Goal: Information Seeking & Learning: Find specific fact

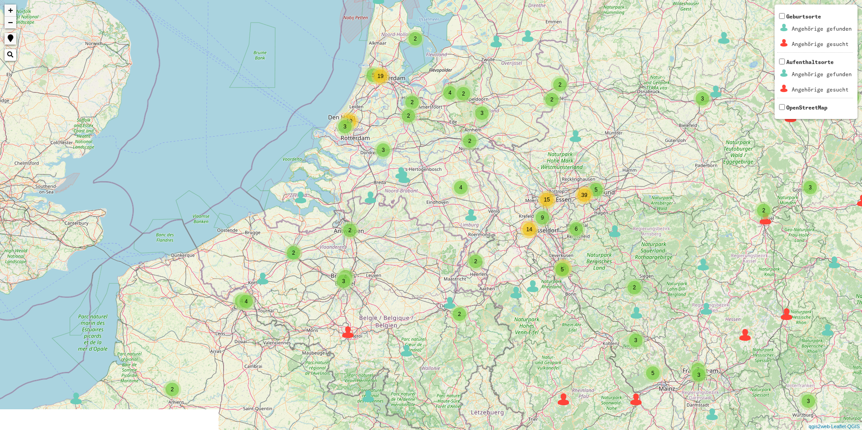
drag, startPoint x: 186, startPoint y: 117, endPoint x: 540, endPoint y: 114, distance: 354.5
click at [540, 124] on div "3 2 2 2 3 5 3 10 53 2 3 3 35 6 5 2 4 2 5 4 2 17 2 2 2 3 3 2 3 2 8 2 2 4 13 6 8 …" at bounding box center [431, 215] width 862 height 430
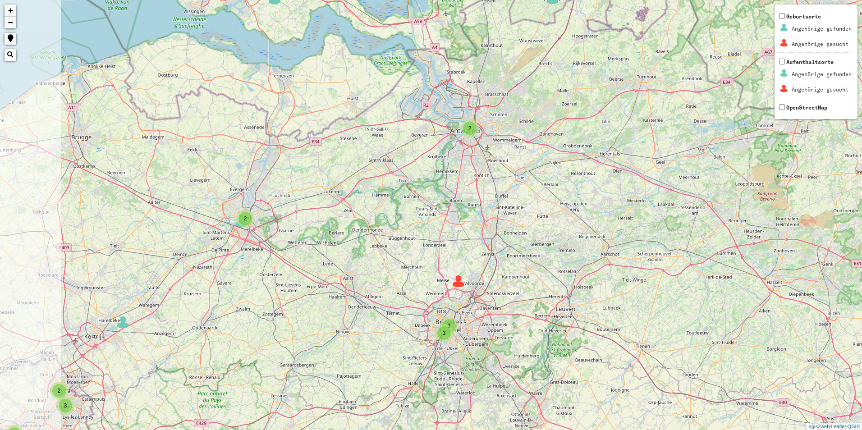
drag, startPoint x: 343, startPoint y: 270, endPoint x: 642, endPoint y: 284, distance: 298.9
click at [642, 284] on div "2 2 3 4 4 2 2 2 3 2 2 2 2 2 3 3 3 5 2 2 2 2 4 3 8 2 5 5 2 6 4 2 4 3 4 6 6 3 8 4…" at bounding box center [431, 215] width 862 height 430
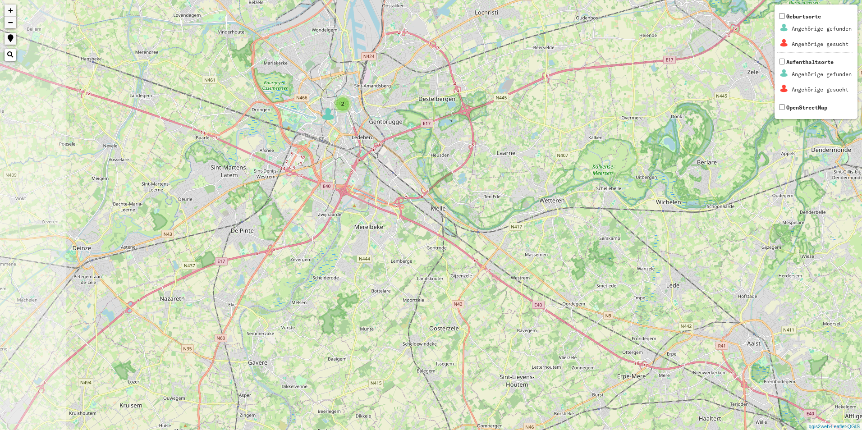
drag, startPoint x: 308, startPoint y: 184, endPoint x: 502, endPoint y: 453, distance: 330.9
click at [502, 430] on html "2 2 3 3 + − Nothing found. Geburtsorte Angehörige gefunden Angehörige gesucht A…" at bounding box center [431, 215] width 862 height 430
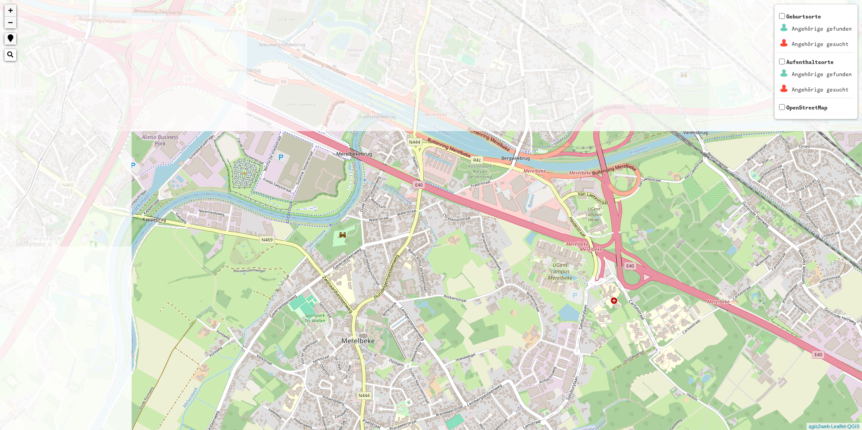
drag, startPoint x: 249, startPoint y: 178, endPoint x: 452, endPoint y: 414, distance: 311.2
click at [452, 414] on div "+ − Nothing found. Geburtsorte Angehörige gefunden Angehörige gesucht Aufenthal…" at bounding box center [431, 215] width 862 height 430
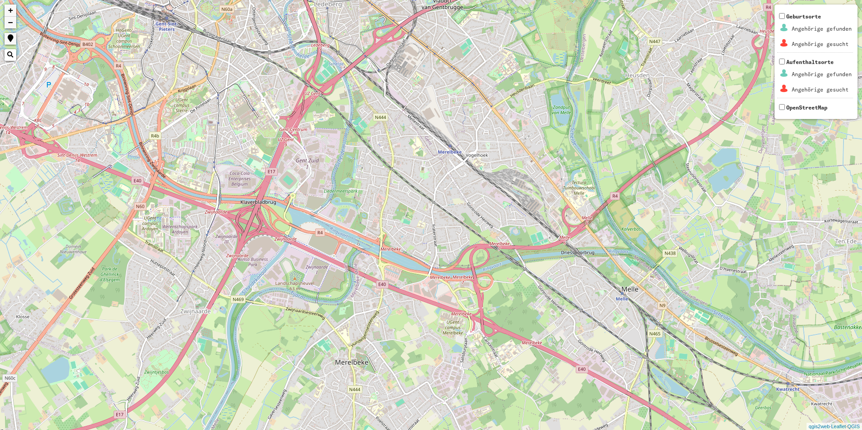
drag, startPoint x: 398, startPoint y: 375, endPoint x: 370, endPoint y: 286, distance: 93.6
click at [372, 289] on div "+ − Nothing found. Geburtsorte Angehörige gefunden Angehörige gesucht Aufenthal…" at bounding box center [431, 215] width 862 height 430
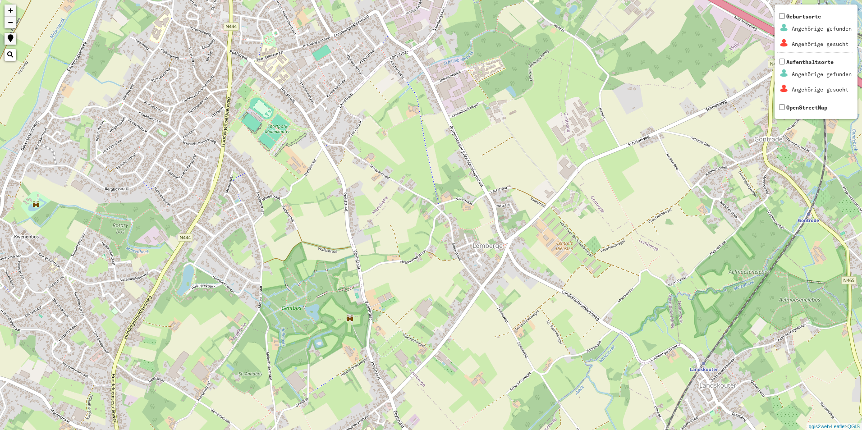
drag, startPoint x: 335, startPoint y: 339, endPoint x: 480, endPoint y: 370, distance: 148.5
click at [480, 370] on div "+ − Nothing found. Geburtsorte Angehörige gefunden Angehörige gesucht Aufenthal…" at bounding box center [431, 215] width 862 height 430
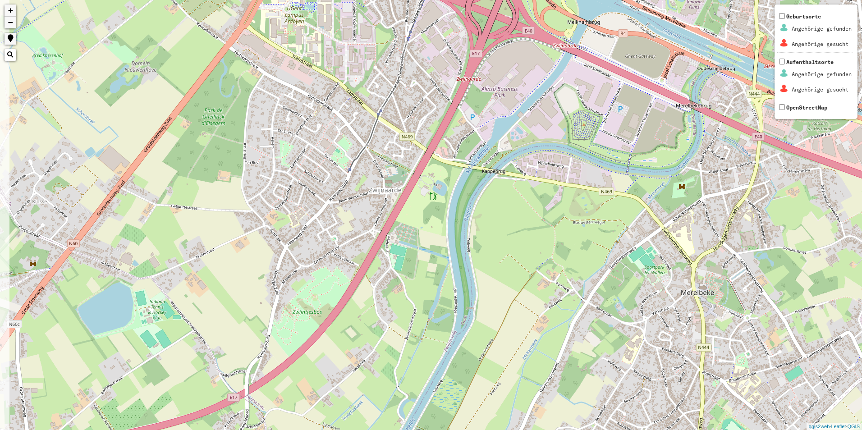
drag, startPoint x: 237, startPoint y: 109, endPoint x: 586, endPoint y: 336, distance: 417.0
click at [586, 336] on div "+ − Nothing found. Geburtsorte Angehörige gefunden Angehörige gesucht Aufenthal…" at bounding box center [431, 215] width 862 height 430
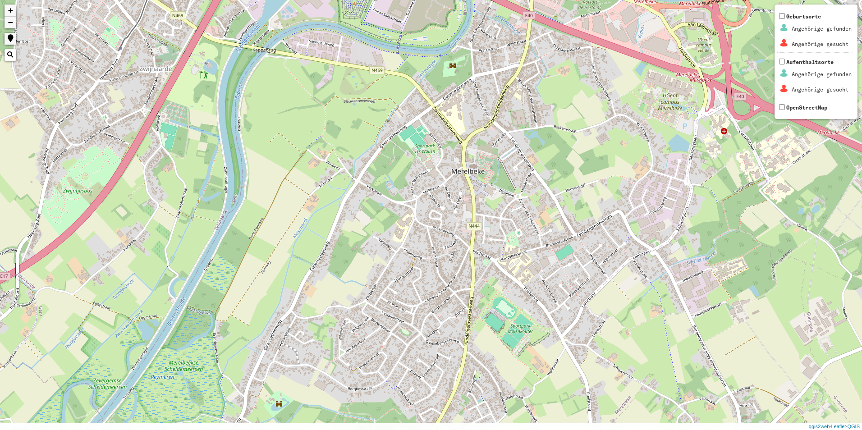
drag, startPoint x: 664, startPoint y: 354, endPoint x: 437, endPoint y: 226, distance: 260.7
click at [437, 226] on div "+ − Nothing found. Geburtsorte Angehörige gefunden Angehörige gesucht Aufenthal…" at bounding box center [431, 215] width 862 height 430
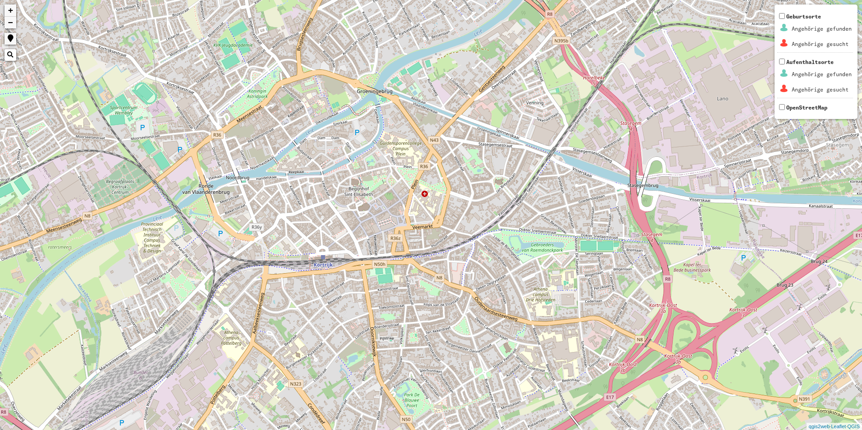
drag, startPoint x: 386, startPoint y: 311, endPoint x: 285, endPoint y: 408, distance: 139.7
click at [284, 401] on div "+ − Nothing found. Geburtsorte Angehörige gefunden Angehörige gesucht Aufenthal…" at bounding box center [431, 215] width 862 height 430
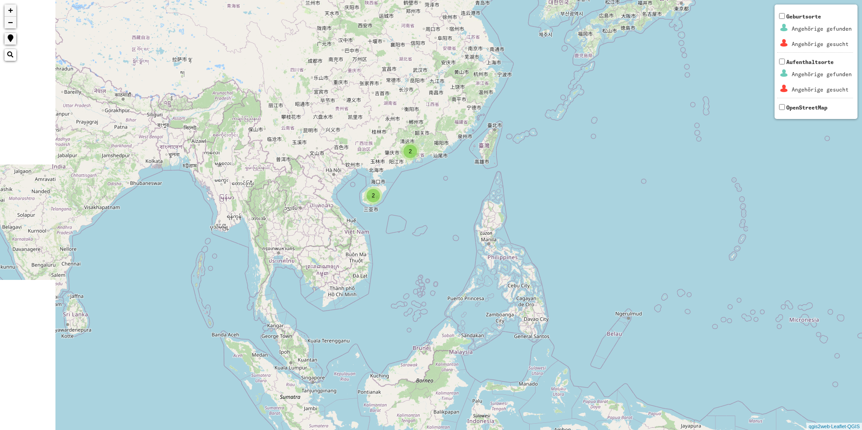
drag, startPoint x: 129, startPoint y: 54, endPoint x: 375, endPoint y: 298, distance: 347.0
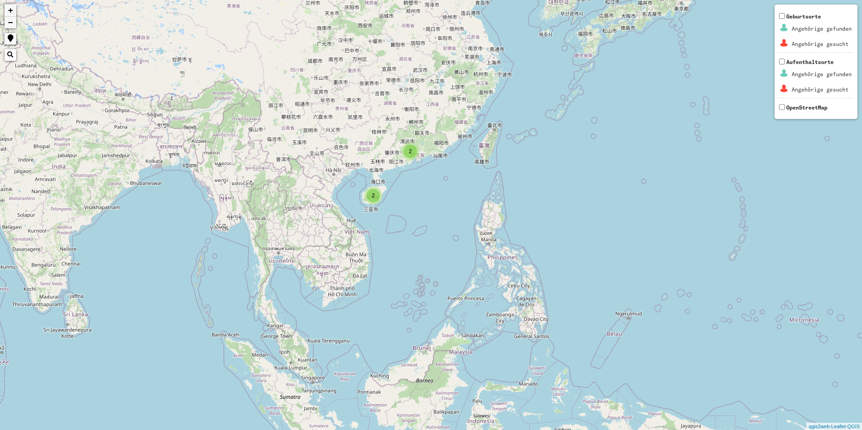
click at [375, 298] on div "4 3 8 93 4 87 43 42 50 2 2 2 5 5 2 2 10 5 9 3 8 195 36 34 70 485 7 17 71 + − No…" at bounding box center [431, 215] width 862 height 430
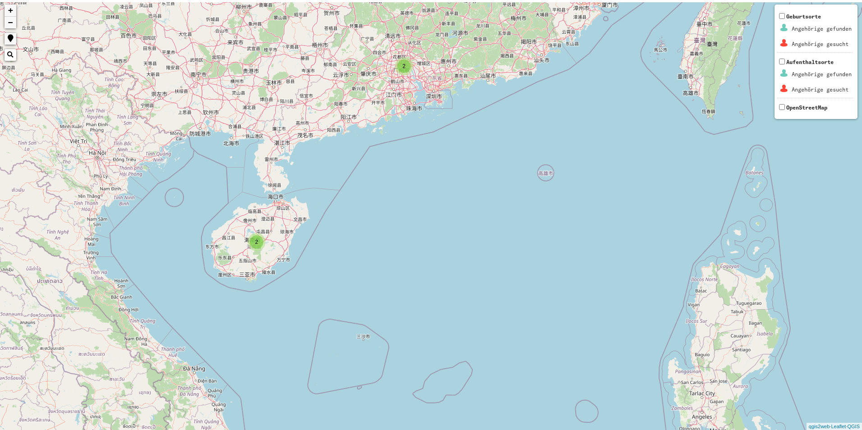
drag, startPoint x: 248, startPoint y: 116, endPoint x: 258, endPoint y: 315, distance: 199.6
click at [258, 315] on div "2 2 + − Nothing found. Geburtsorte Angehörige gefunden Angehörige gesucht Aufen…" at bounding box center [431, 215] width 862 height 430
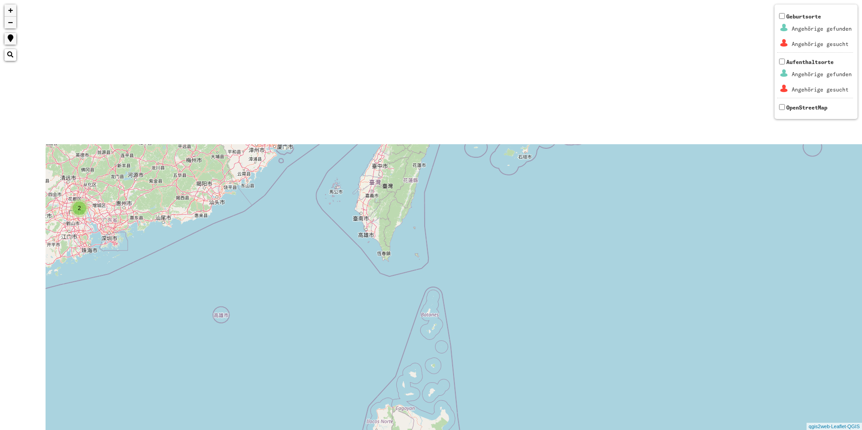
drag, startPoint x: 120, startPoint y: 129, endPoint x: 209, endPoint y: 448, distance: 331.1
click at [209, 430] on html "2 2 + − Nothing found. Geburtsorte Angehörige gefunden Angehörige gesucht Aufen…" at bounding box center [431, 215] width 862 height 430
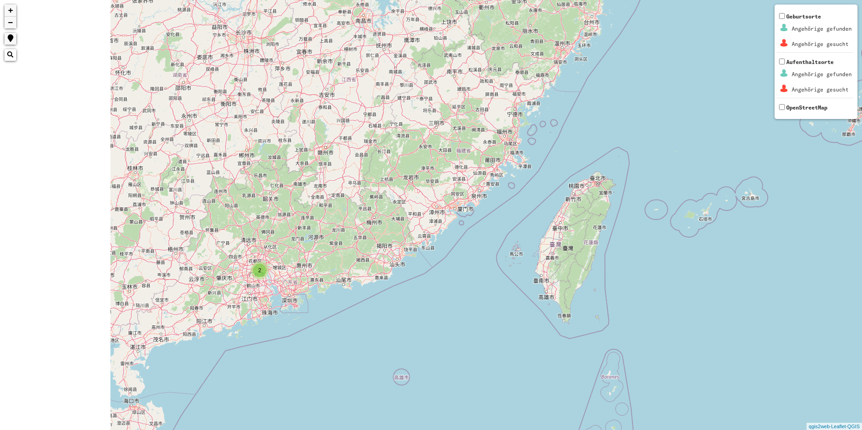
drag, startPoint x: 206, startPoint y: 368, endPoint x: 528, endPoint y: 312, distance: 327.2
click at [455, 328] on div "2 2 + − Nothing found. Geburtsorte Angehörige gefunden Angehörige gesucht Aufen…" at bounding box center [431, 215] width 862 height 430
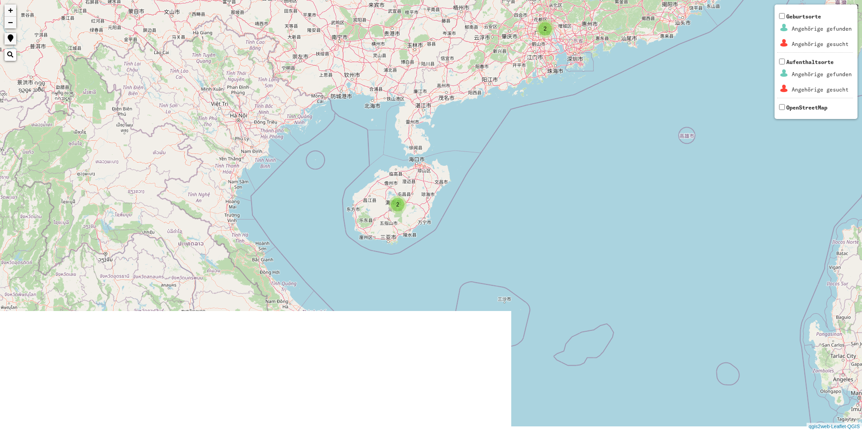
drag, startPoint x: 416, startPoint y: 384, endPoint x: 441, endPoint y: 183, distance: 202.3
click at [441, 183] on div "2 2 + − Nothing found. Geburtsorte Angehörige gefunden Angehörige gesucht Aufen…" at bounding box center [431, 215] width 862 height 430
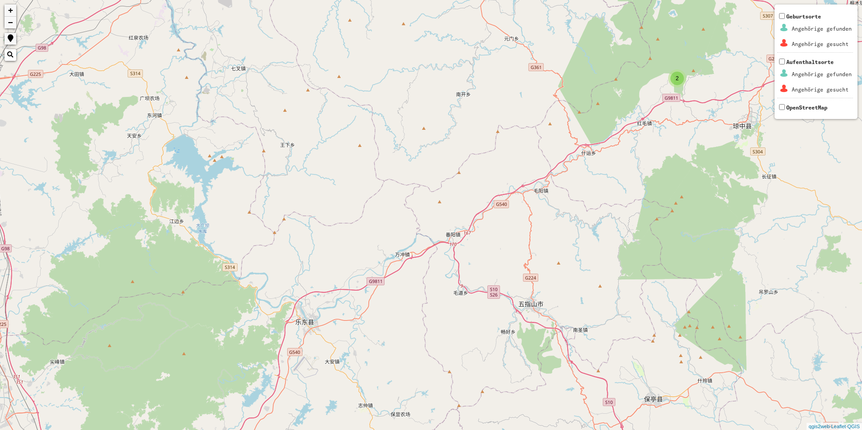
click at [678, 84] on div "2" at bounding box center [678, 79] width 14 height 14
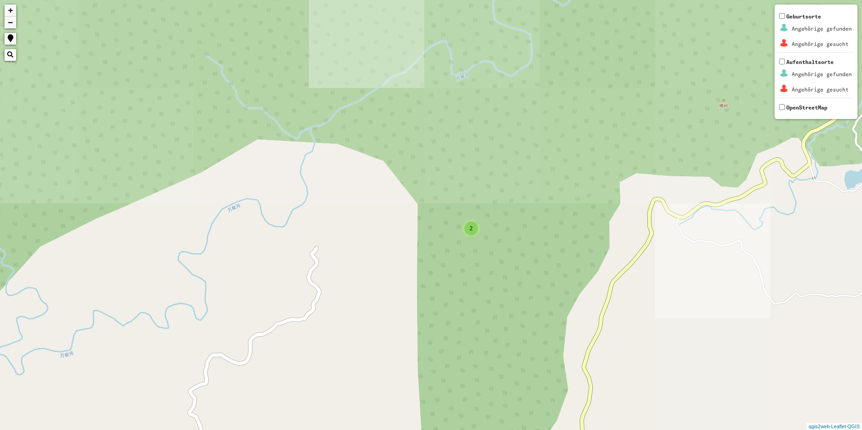
drag, startPoint x: 559, startPoint y: 194, endPoint x: 462, endPoint y: 343, distance: 177.3
click at [462, 343] on div "2 + − Nothing found. Geburtsorte Angehörige gefunden Angehörige gesucht Aufenth…" at bounding box center [431, 215] width 862 height 430
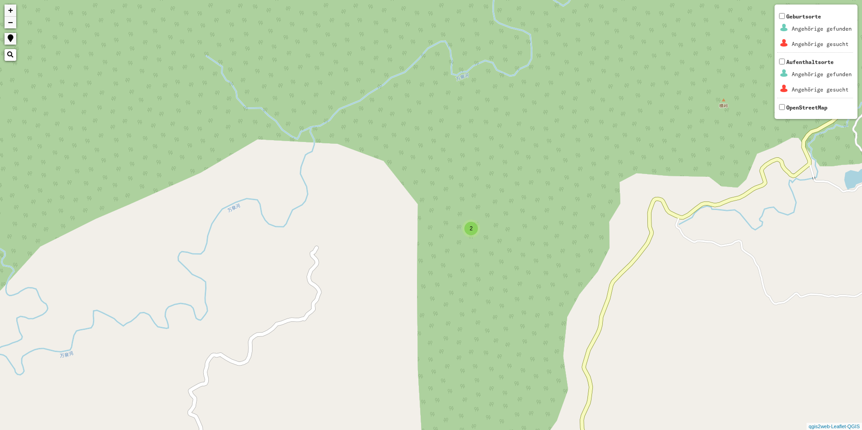
click at [473, 231] on span "2" at bounding box center [471, 229] width 3 height 6
drag, startPoint x: 473, startPoint y: 231, endPoint x: 472, endPoint y: 215, distance: 15.8
click at [472, 226] on span "2" at bounding box center [471, 229] width 3 height 6
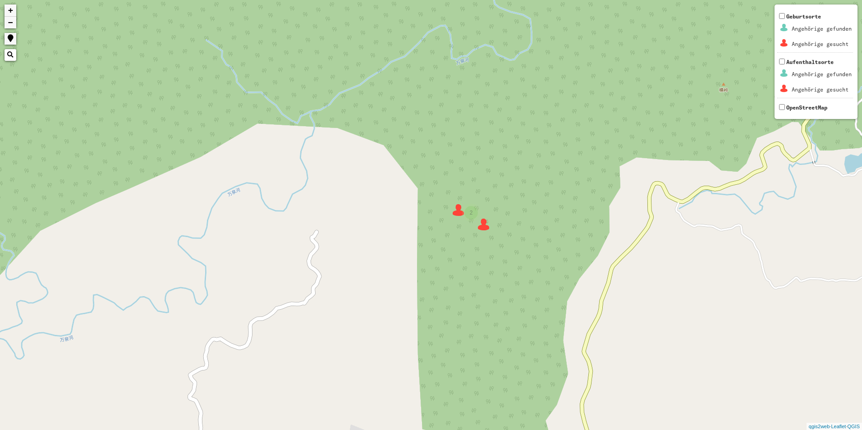
click at [472, 215] on span "2" at bounding box center [471, 213] width 3 height 6
click at [470, 216] on span "2" at bounding box center [471, 213] width 3 height 6
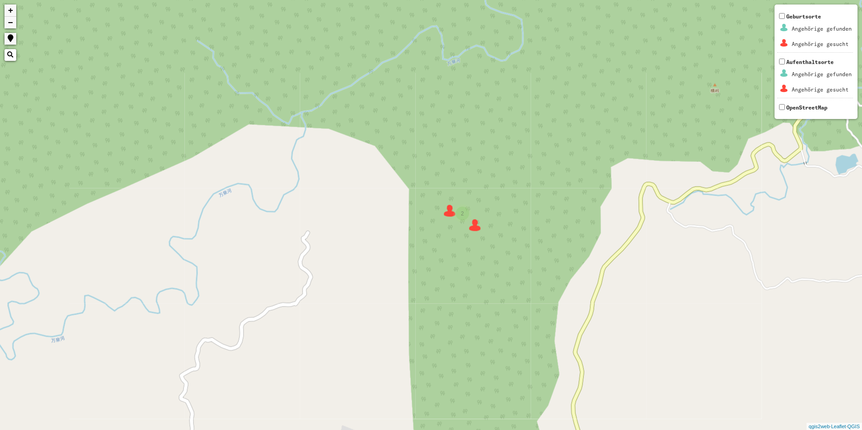
click at [470, 216] on div "2 + − Nothing found. Geburtsorte Angehörige gefunden Angehörige gesucht Aufenth…" at bounding box center [431, 215] width 862 height 430
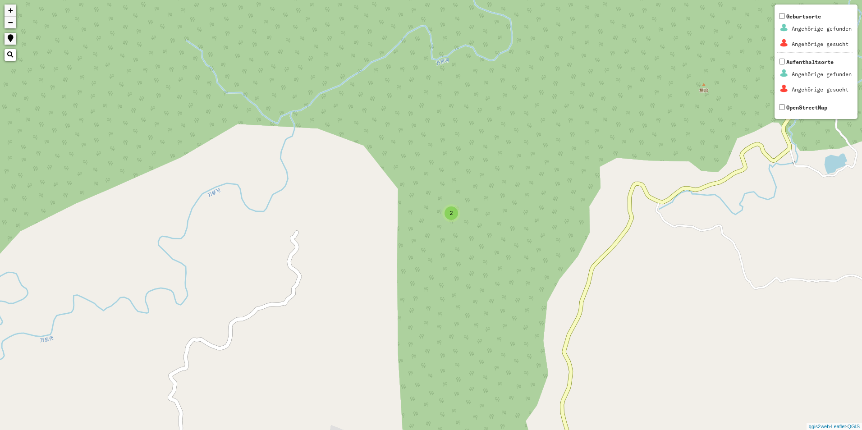
click at [470, 215] on div "2 + − Nothing found. Geburtsorte Angehörige gefunden Angehörige gesucht Aufenth…" at bounding box center [431, 215] width 862 height 430
click at [470, 214] on div "2 + − Nothing found. Geburtsorte Angehörige gefunden Angehörige gesucht Aufenth…" at bounding box center [431, 215] width 862 height 430
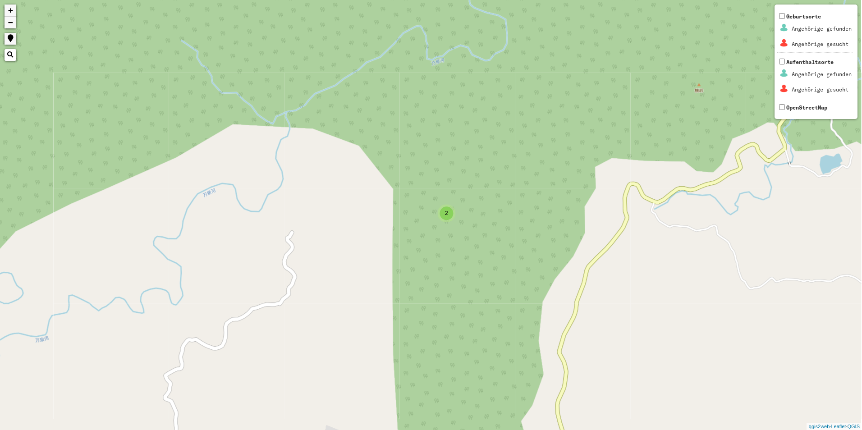
click at [470, 214] on div "2 + − Nothing found. Geburtsorte Angehörige gefunden Angehörige gesucht Aufenth…" at bounding box center [431, 215] width 862 height 430
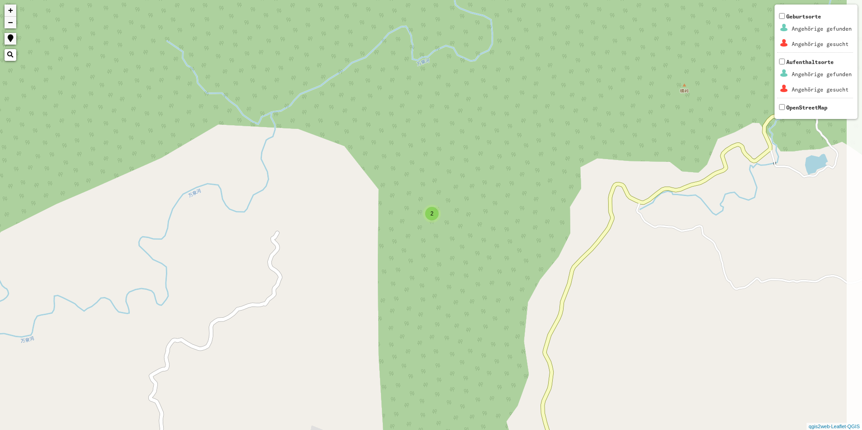
click at [470, 214] on div "2 + − Nothing found. Geburtsorte Angehörige gefunden Angehörige gesucht Aufenth…" at bounding box center [431, 215] width 862 height 430
click at [468, 214] on div "2 + − Nothing found. Geburtsorte Angehörige gefunden Angehörige gesucht Aufenth…" at bounding box center [431, 215] width 862 height 430
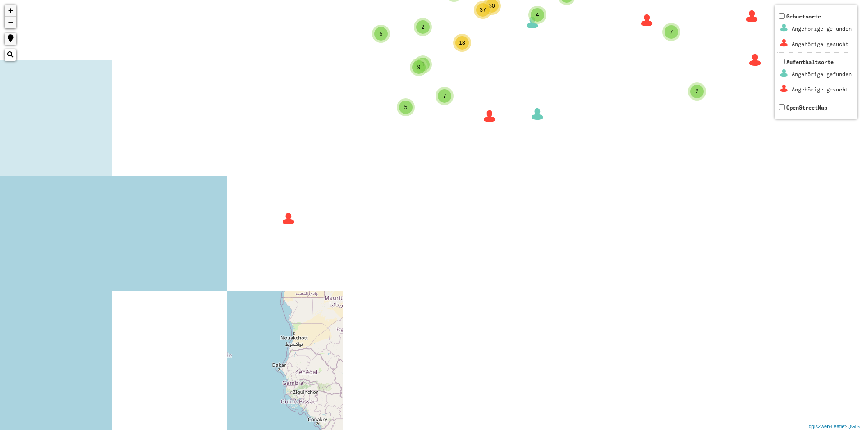
drag, startPoint x: 338, startPoint y: 228, endPoint x: 236, endPoint y: 441, distance: 235.8
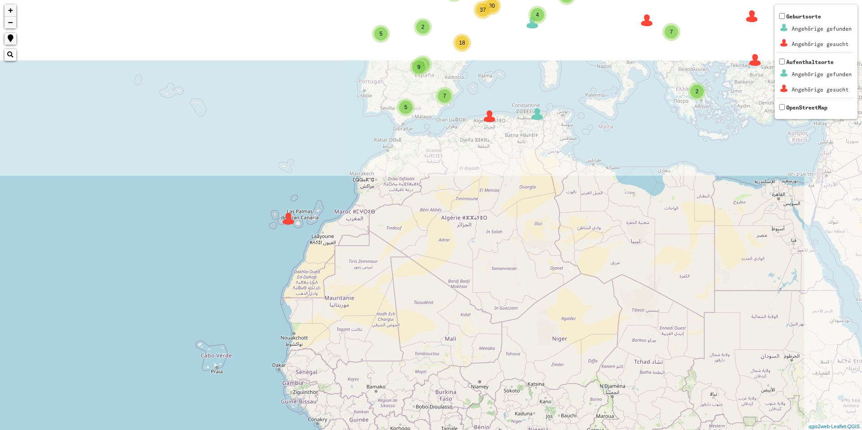
click at [236, 430] on html "4 3 3 2 3 8 3 8 93 4 87 25 43 42 50 50 12 11 24 37 2 4 5 12 10 5 5 2 2 2 11 6 1…" at bounding box center [431, 215] width 862 height 430
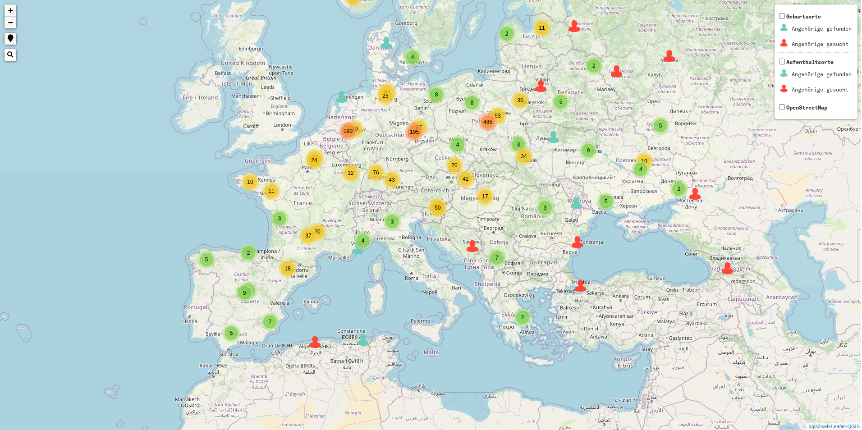
drag, startPoint x: 433, startPoint y: 245, endPoint x: 270, endPoint y: 453, distance: 263.8
click at [270, 430] on html "4 3 3 2 3 8 3 8 93 4 87 25 43 42 50 50 12 11 24 37 2 4 5 12 10 5 5 2 2 2 11 6 1…" at bounding box center [431, 215] width 862 height 430
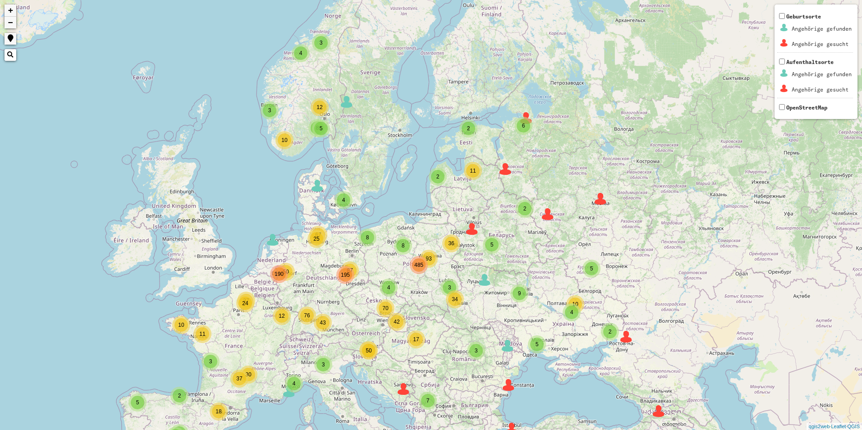
drag, startPoint x: 336, startPoint y: 346, endPoint x: 292, endPoint y: 442, distance: 104.7
click at [292, 430] on html "4 3 3 2 3 8 3 8 93 4 87 25 43 42 50 50 12 11 24 37 2 4 5 12 10 5 5 2 2 2 11 6 1…" at bounding box center [431, 215] width 862 height 430
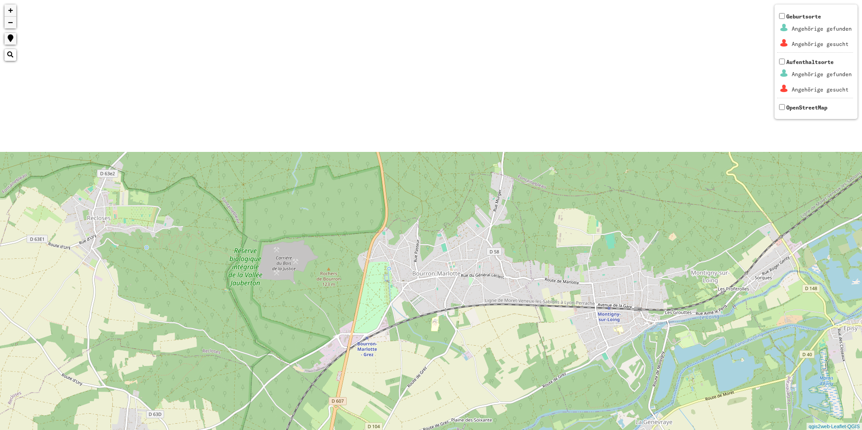
drag, startPoint x: 313, startPoint y: 198, endPoint x: 355, endPoint y: 416, distance: 221.3
click at [355, 415] on div "+ − Nothing found. Geburtsorte Angehörige gefunden Angehörige gesucht Aufenthal…" at bounding box center [431, 215] width 862 height 430
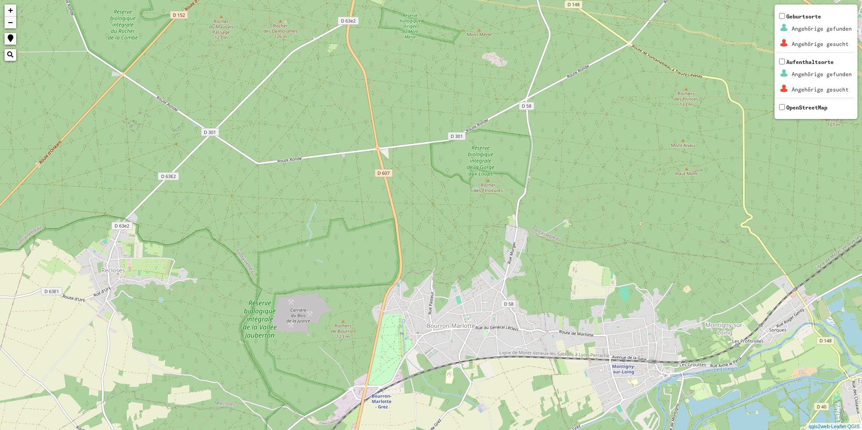
drag, startPoint x: 276, startPoint y: 177, endPoint x: 273, endPoint y: 453, distance: 276.5
click at [273, 430] on html "+ − Nothing found. Geburtsorte Angehörige gefunden Angehörige gesucht Aufenthal…" at bounding box center [431, 215] width 862 height 430
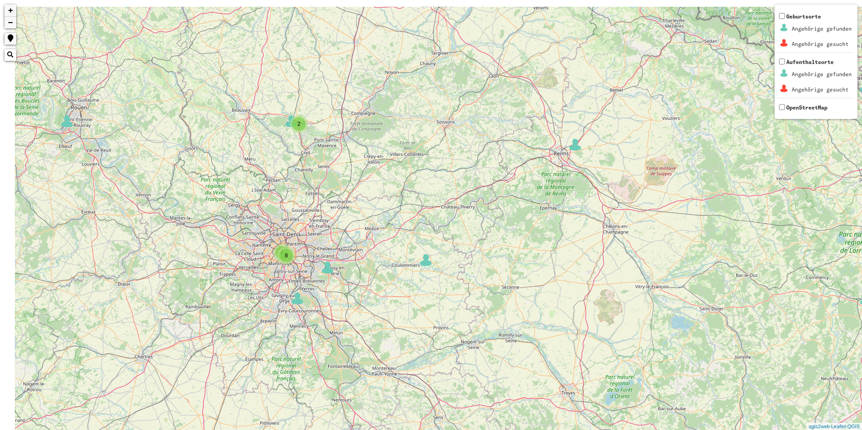
drag, startPoint x: 308, startPoint y: 240, endPoint x: 460, endPoint y: 389, distance: 212.7
click at [460, 389] on div "3 3 3 2 3 2 8 3 4 4 2 2 4 2 3 4 8 2 2 2 2 2 4 4 2 6 2 3 2 2 2 2 3 3 3 6 2 2 2 6…" at bounding box center [431, 215] width 862 height 430
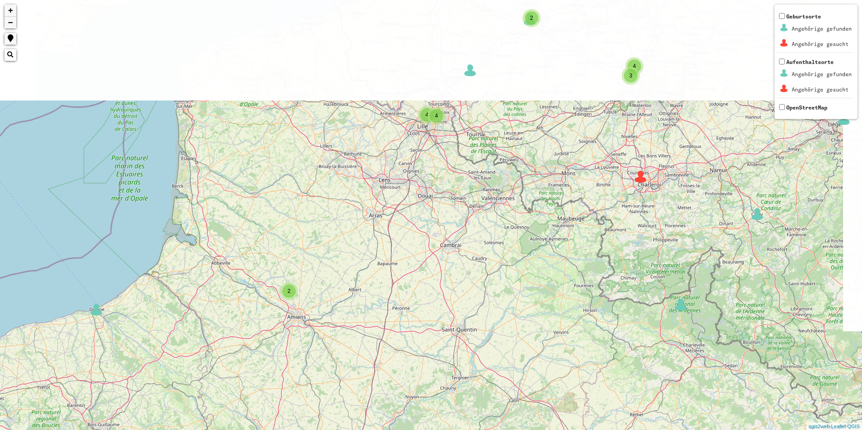
drag, startPoint x: 386, startPoint y: 276, endPoint x: 252, endPoint y: 453, distance: 222.3
click at [252, 430] on html "3 3 2 3 3 4 4 2 2 4 2 3 4 8 2 2 2 2 2 4 4 2 6 3 2 2 2 3 3 3 6 2 2 2 6 3 8 2 2 3…" at bounding box center [431, 215] width 862 height 430
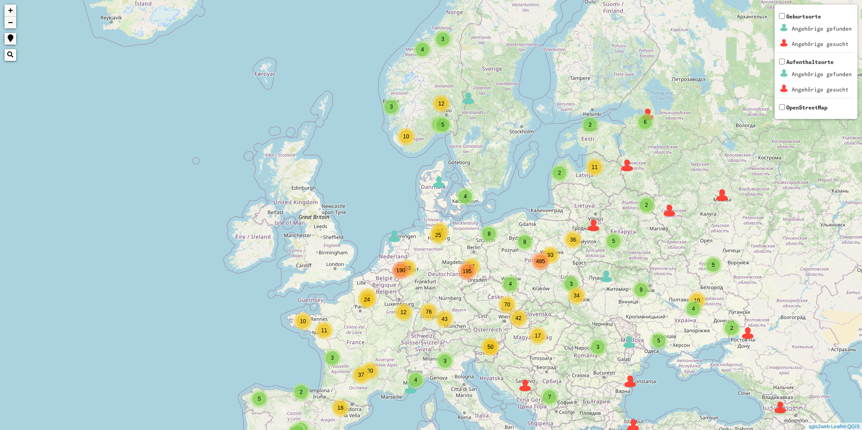
click at [387, 279] on div "4 3 3 2 3 8 3 8 93 4 87 25 43 42 50 50 12 11 24 37 2 2 2 2 4 5 12 10 5 5 2 2 2 …" at bounding box center [431, 215] width 862 height 430
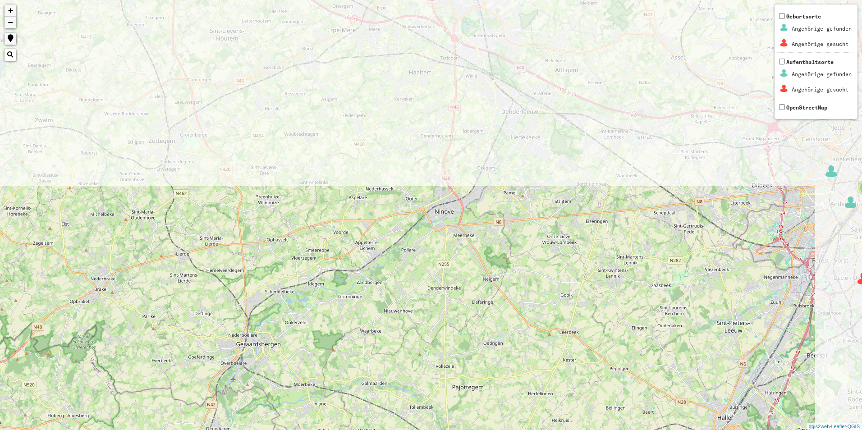
drag, startPoint x: 526, startPoint y: 156, endPoint x: 426, endPoint y: 430, distance: 291.9
click at [426, 430] on div "2 3 3 + − Nothing found. Geburtsorte Angehörige gefunden Angehörige gesucht Auf…" at bounding box center [431, 215] width 862 height 430
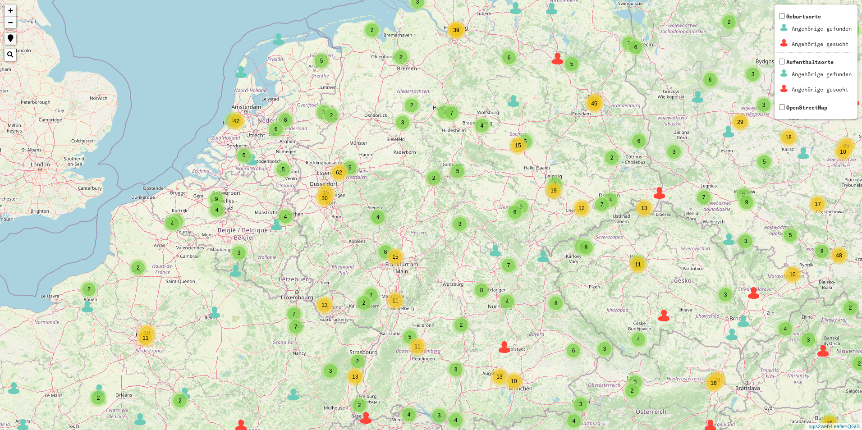
click at [193, 198] on div "2 2 2 3 6 2 2 2 2 6 3 6 3 10 54 2 3 3 4 2 35 7 5 7 9 5 2 2 18 2 3 3 2 2 3 5 7 1…" at bounding box center [431, 215] width 862 height 430
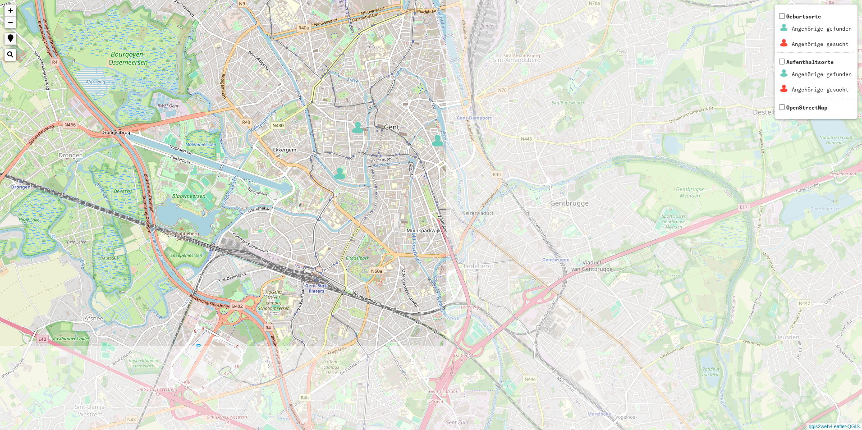
drag, startPoint x: 633, startPoint y: 330, endPoint x: 180, endPoint y: 127, distance: 496.5
click at [180, 127] on div "+ − Nothing found. Geburtsorte Angehörige gefunden Angehörige gesucht Aufenthal…" at bounding box center [431, 215] width 862 height 430
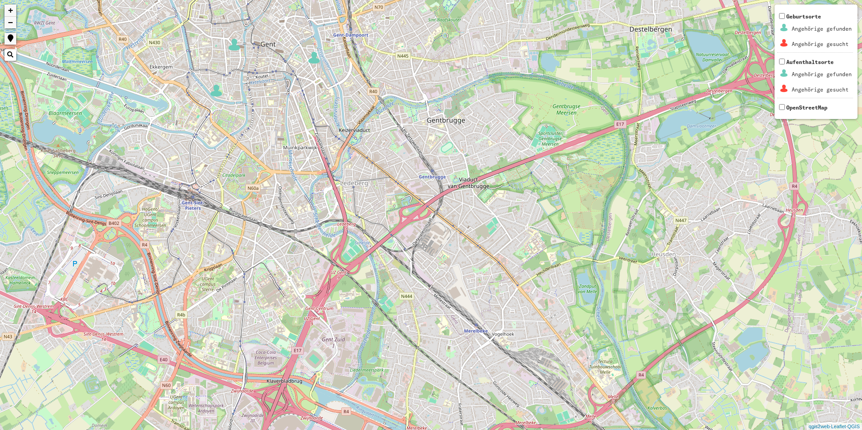
drag, startPoint x: 510, startPoint y: 329, endPoint x: 386, endPoint y: 245, distance: 149.7
click at [386, 245] on div "+ − Nothing found. Geburtsorte Angehörige gefunden Angehörige gesucht Aufenthal…" at bounding box center [431, 215] width 862 height 430
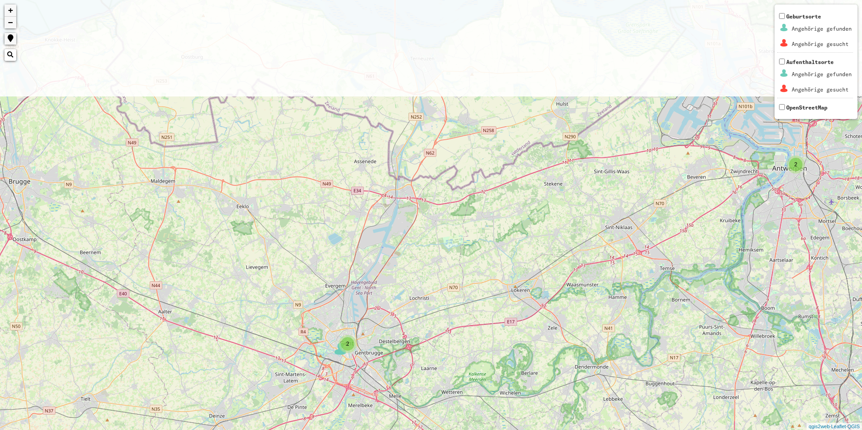
drag, startPoint x: 272, startPoint y: 170, endPoint x: 303, endPoint y: 316, distance: 148.9
click at [303, 316] on div "2 2 2 2 3 3 + − Nothing found. Geburtsorte Angehörige gefunden Angehörige gesuc…" at bounding box center [431, 215] width 862 height 430
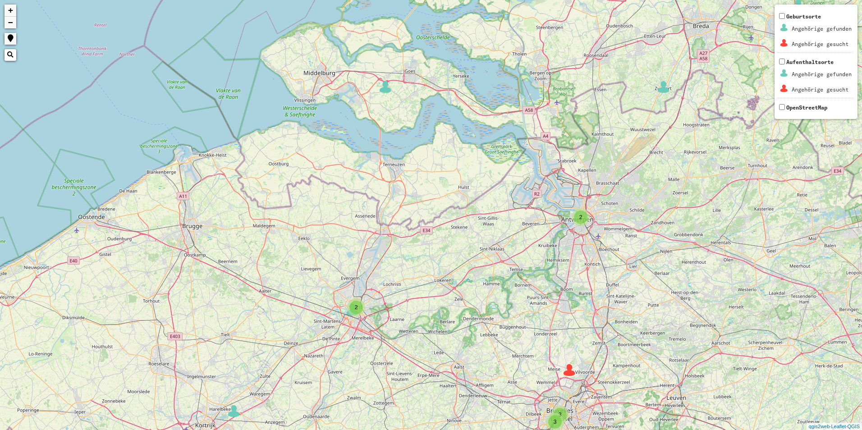
drag, startPoint x: 178, startPoint y: 219, endPoint x: 215, endPoint y: 213, distance: 37.1
click at [215, 213] on div "2 4 2 4 4 2 2 2 3 2 2 2 2 3 3 2 2 2 2 2 4 3 8 5 3 9 2 5 5 2 6 4 2 4 3 4 6 6 3 8…" at bounding box center [431, 215] width 862 height 430
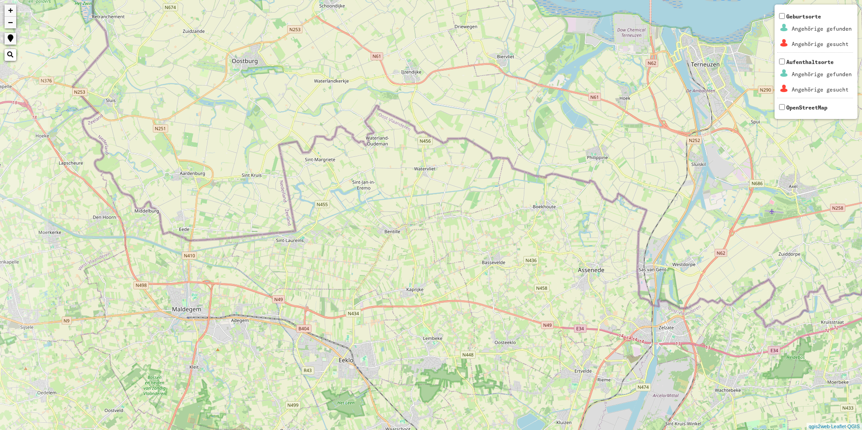
drag, startPoint x: 213, startPoint y: 250, endPoint x: 580, endPoint y: 353, distance: 381.4
click at [580, 353] on div "2 2 + − Nothing found. Geburtsorte Angehörige gefunden Angehörige gesucht Aufen…" at bounding box center [431, 215] width 862 height 430
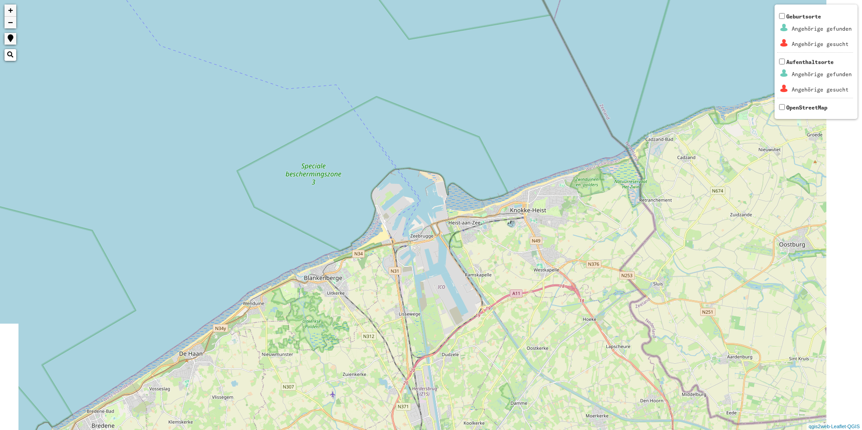
drag, startPoint x: 814, startPoint y: 416, endPoint x: 98, endPoint y: -18, distance: 837.0
click at [98, 0] on html "+ − Nothing found. Geburtsorte Angehörige gefunden Angehörige gesucht Aufenthal…" at bounding box center [431, 215] width 862 height 430
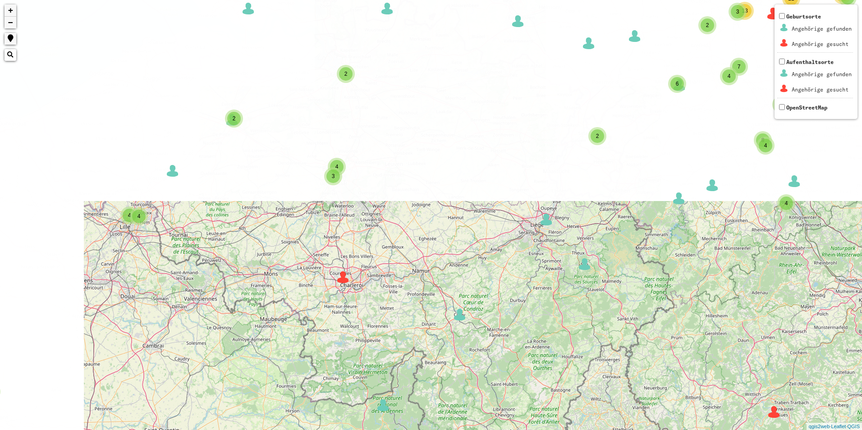
drag, startPoint x: 335, startPoint y: 328, endPoint x: 389, endPoint y: 453, distance: 136.6
click at [389, 430] on html "3 5 2 3 2 2 3 3 2 3 2 8 2 3 2 3 3 4 4 4 3 2 2 4 2 3 4 8 2 2 2 4 4 2 6 3 2 2 6 2…" at bounding box center [431, 215] width 862 height 430
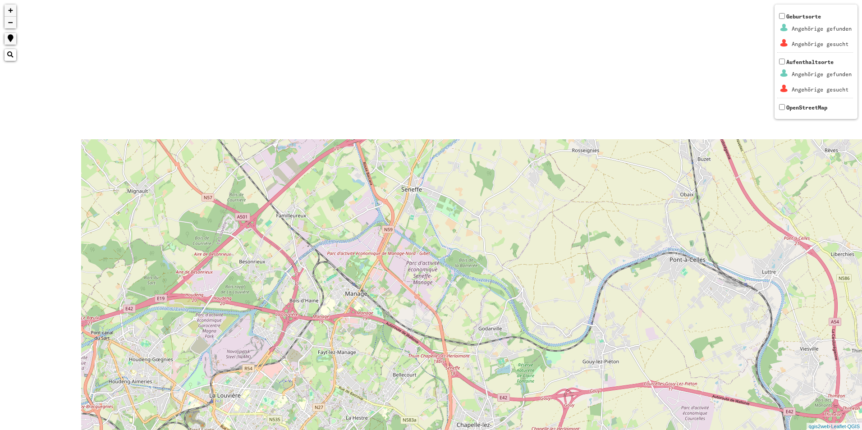
drag, startPoint x: 743, startPoint y: 204, endPoint x: 864, endPoint y: 453, distance: 277.2
click at [862, 430] on html "+ − Nothing found. Geburtsorte Angehörige gefunden Angehörige gesucht Aufenthal…" at bounding box center [431, 215] width 862 height 430
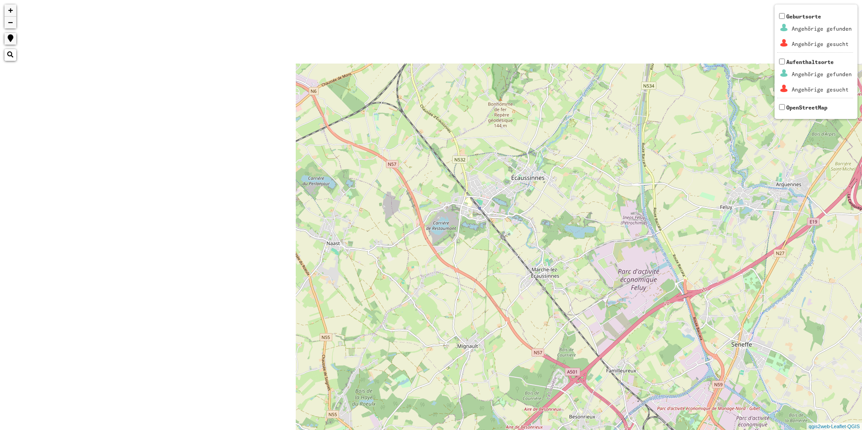
drag, startPoint x: 153, startPoint y: 298, endPoint x: 488, endPoint y: 453, distance: 368.9
click at [488, 430] on html "+ − Nothing found. Geburtsorte Angehörige gefunden Angehörige gesucht Aufenthal…" at bounding box center [431, 215] width 862 height 430
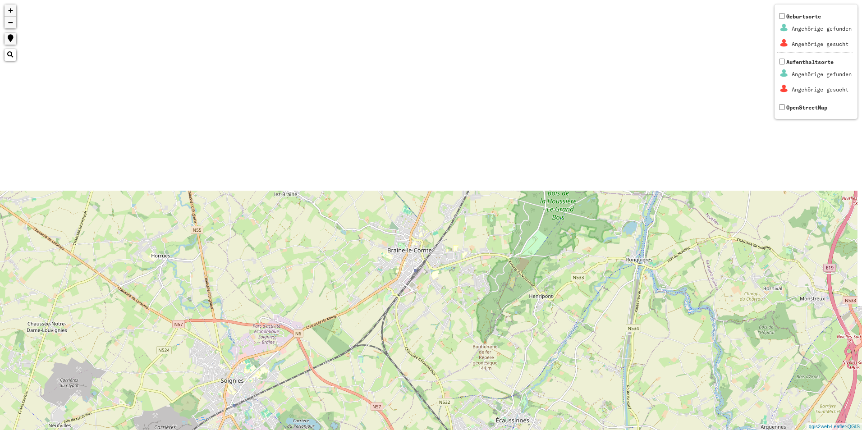
drag, startPoint x: 612, startPoint y: 194, endPoint x: 864, endPoint y: 453, distance: 361.7
click at [862, 430] on html "+ − Nothing found. Geburtsorte Angehörige gefunden Angehörige gesucht Aufenthal…" at bounding box center [431, 215] width 862 height 430
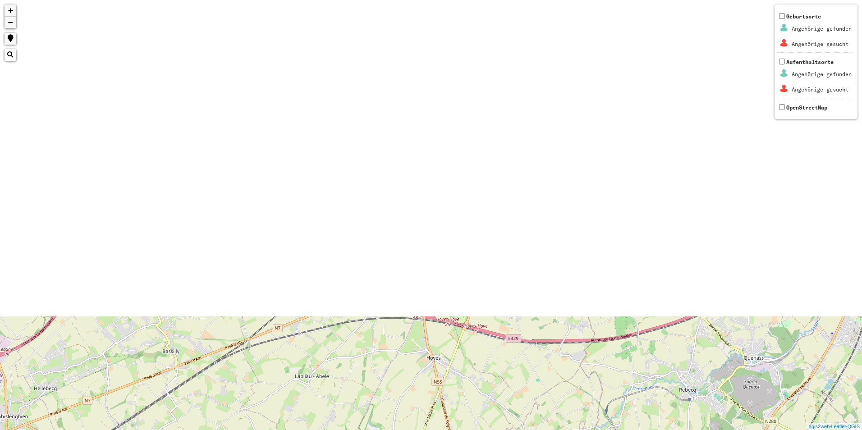
drag, startPoint x: 421, startPoint y: 111, endPoint x: 439, endPoint y: 451, distance: 340.5
click at [439, 430] on html "+ − Nothing found. Geburtsorte Angehörige gefunden Angehörige gesucht Aufenthal…" at bounding box center [431, 215] width 862 height 430
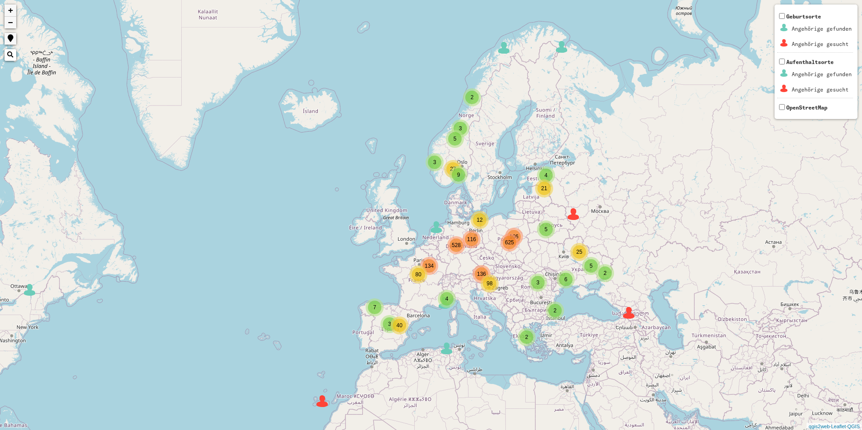
click at [370, 230] on div "2 5 3 3 4 3 9 106 116 136 134 4 2 2 5 27 6 5 2 21 25 7 40 3 4 12 80 528 625 98 …" at bounding box center [431, 215] width 862 height 430
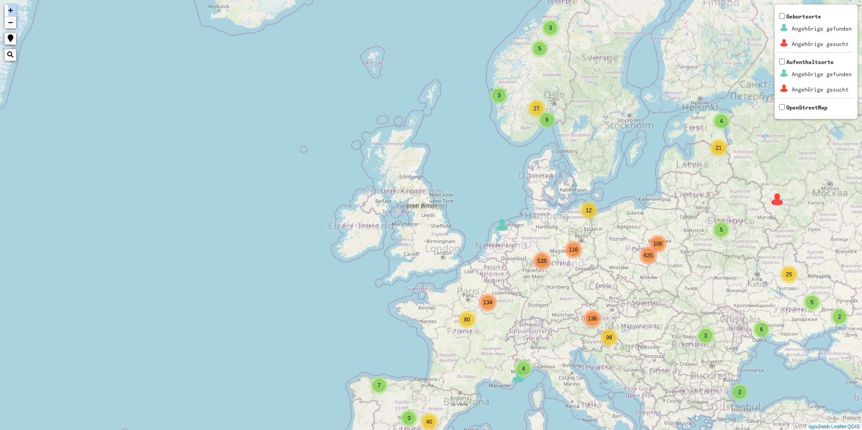
click at [370, 230] on div "2 5 3 3 4 3 9 106 116 136 134 4 2 2 5 27 6 5 2 21 25 7 40 3 4 12 80 528 625 98 …" at bounding box center [431, 215] width 862 height 430
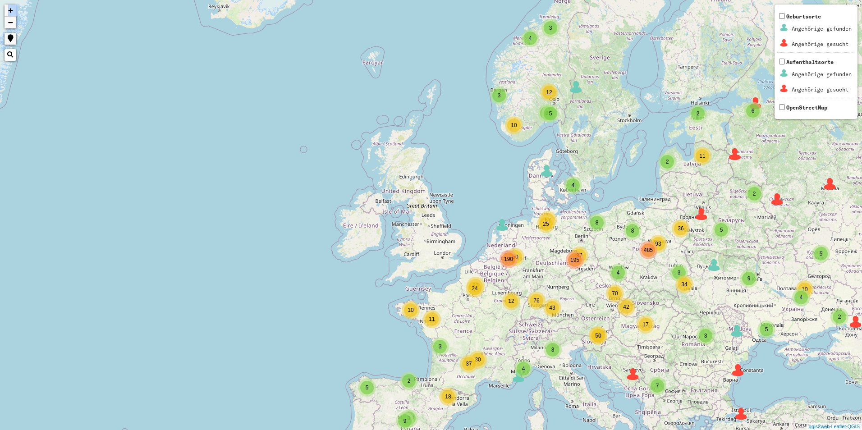
click at [370, 230] on div "2 5 4 9 106 116 136 134 4 5 27 6 21 25 7 40 12 80 528 625 98 4 3 3 2 3 8 3 8 93…" at bounding box center [431, 215] width 862 height 430
click at [370, 230] on div "4 3 3 2 3 8 3 8 93 4 87 25 43 42 50 50 12 11 24 37 2 2 2 2 4 5 12 10 5 5 2 2 2 …" at bounding box center [431, 215] width 862 height 430
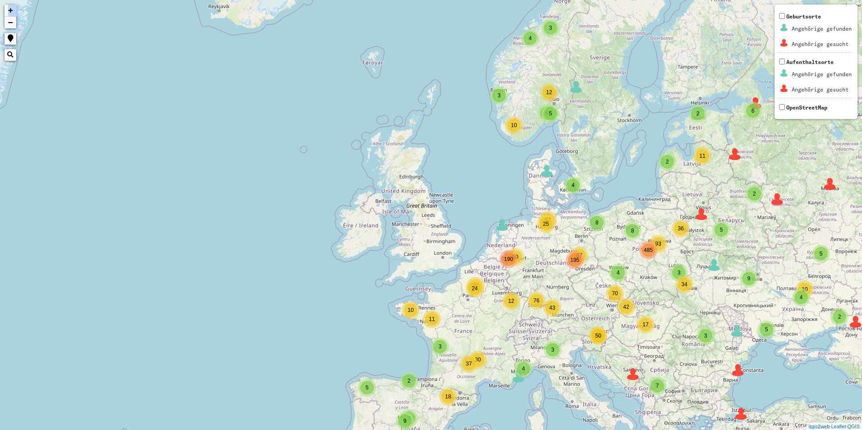
click at [370, 230] on div "4 3 3 2 3 8 3 8 93 4 87 25 43 42 50 50 12 11 24 37 2 2 2 2 4 5 12 10 5 5 2 2 2 …" at bounding box center [431, 215] width 862 height 430
click at [343, 238] on div "4 3 3 2 3 8 3 8 93 4 87 25 43 42 50 50 12 11 24 37 2 2 2 2 4 5 12 10 5 5 2 2 2 …" at bounding box center [431, 215] width 862 height 430
click at [358, 233] on div "4 3 3 2 3 8 3 8 93 4 87 25 43 42 50 50 12 11 24 37 2 2 2 2 4 5 12 10 5 5 2 2 2 …" at bounding box center [431, 215] width 862 height 430
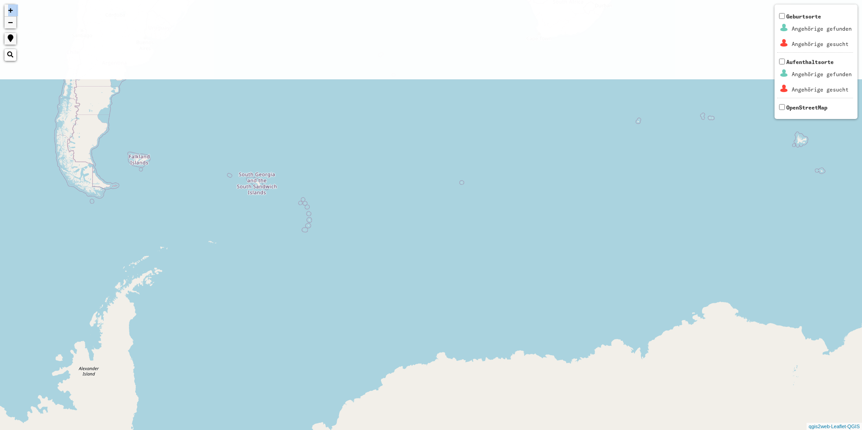
drag, startPoint x: 251, startPoint y: 281, endPoint x: 358, endPoint y: 453, distance: 203.0
click at [358, 430] on html "+ − Nothing found. Geburtsorte Angehörige gefunden Angehörige gesucht Aufenthal…" at bounding box center [431, 215] width 862 height 430
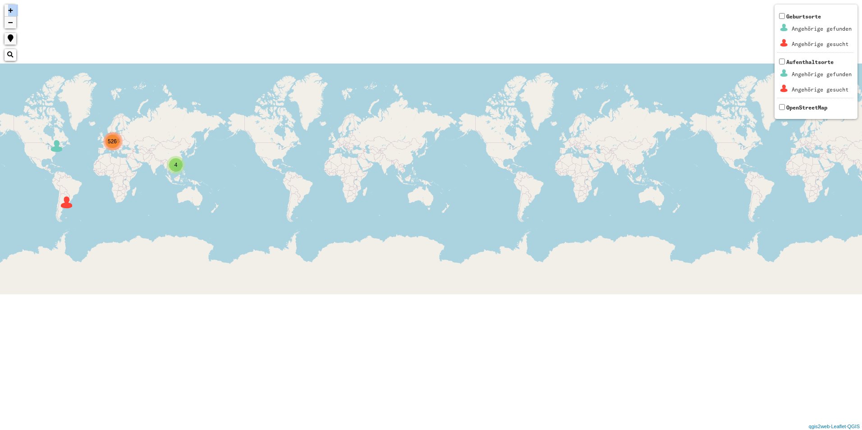
click at [109, 161] on div "526 4 1496 + − Nothing found. Geburtsorte Angehörige gefunden Angehörige gesuch…" at bounding box center [431, 215] width 862 height 430
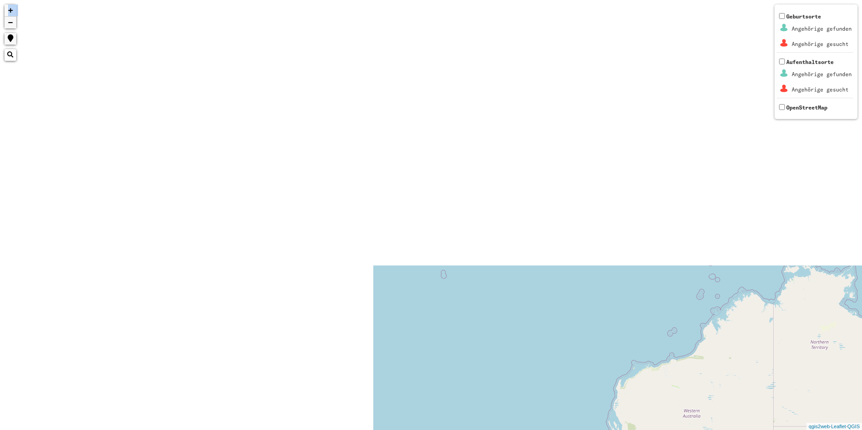
drag, startPoint x: 168, startPoint y: 182, endPoint x: 622, endPoint y: 453, distance: 528.5
click at [622, 430] on html "2 2 + − Nothing found. Geburtsorte Angehörige gefunden Angehörige gesucht Aufen…" at bounding box center [431, 215] width 862 height 430
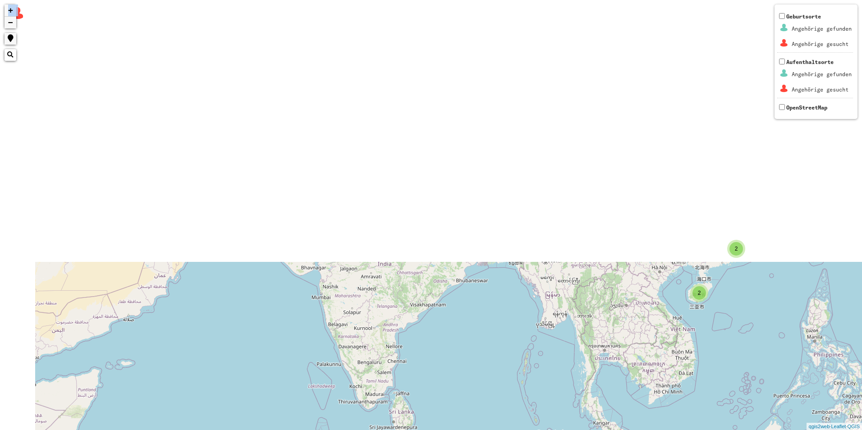
drag, startPoint x: 486, startPoint y: 99, endPoint x: 553, endPoint y: 452, distance: 359.5
click at [553, 430] on html "2 2 4 3 3 8 93 4 87 25 43 42 50 50 12 11 24 37 2 5 5 2 2 10 5 9 2 5 5 7 9 18 3 …" at bounding box center [431, 215] width 862 height 430
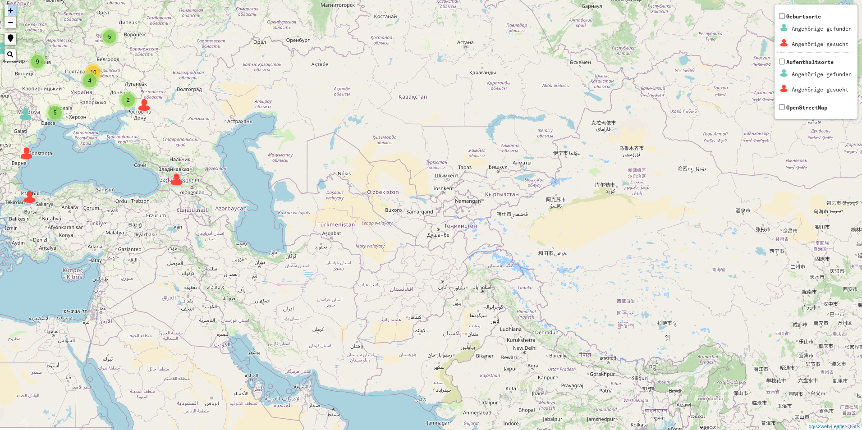
drag, startPoint x: 421, startPoint y: 144, endPoint x: 661, endPoint y: 324, distance: 299.9
click at [661, 324] on div "2 2 4 3 3 8 93 4 87 25 43 42 50 50 12 11 24 37 2 5 5 2 2 10 5 9 2 5 5 7 9 18 3 …" at bounding box center [431, 215] width 862 height 430
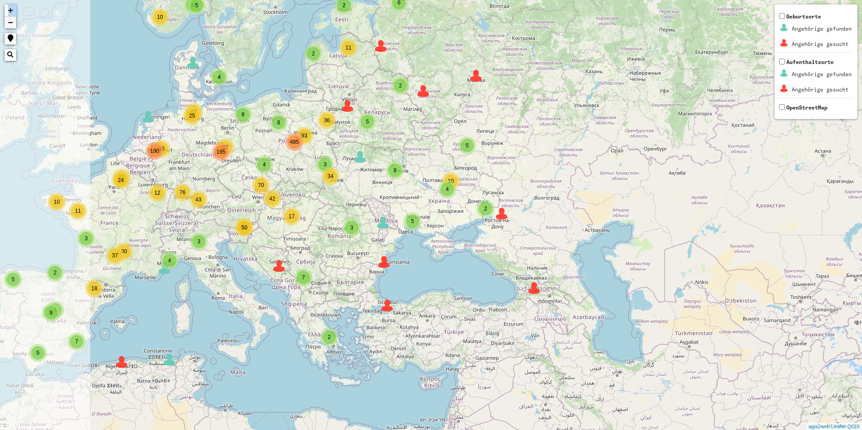
drag, startPoint x: 50, startPoint y: 157, endPoint x: 371, endPoint y: 259, distance: 336.8
click at [332, 259] on div "2 2 4 3 3 8 93 4 87 25 43 42 50 50 12 11 24 37 2 5 5 2 2 10 5 9 2 5 5 7 9 18 3 …" at bounding box center [431, 215] width 862 height 430
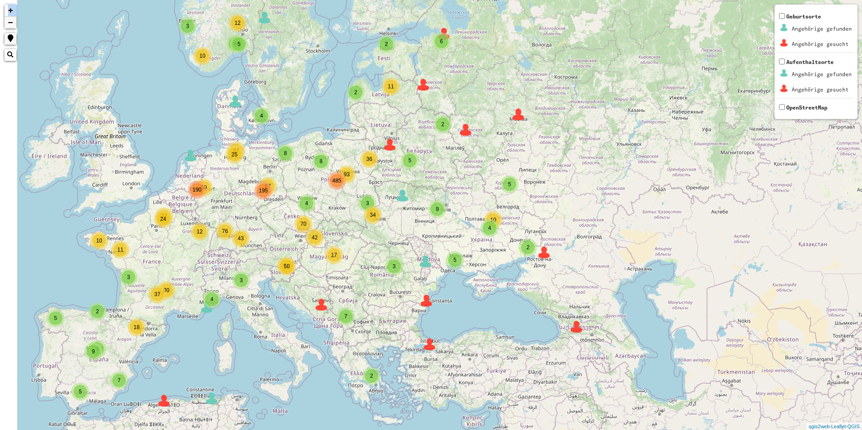
drag, startPoint x: 178, startPoint y: 138, endPoint x: 244, endPoint y: 193, distance: 86.4
click at [244, 193] on div "2 2 4 3 3 8 93 4 87 25 43 42 50 50 12 11 24 37 2 5 5 2 2 10 5 9 2 5 5 7 9 18 3 …" at bounding box center [431, 215] width 862 height 430
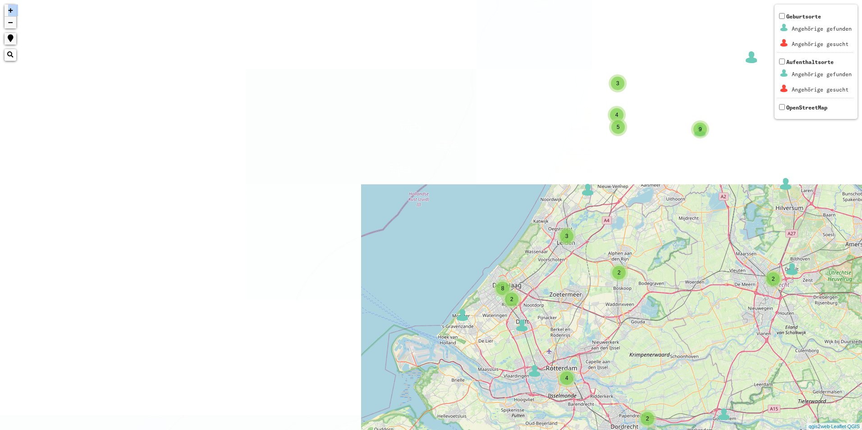
drag, startPoint x: 124, startPoint y: 156, endPoint x: 588, endPoint y: 453, distance: 551.1
click at [588, 430] on html "2 4 2 4 4 2 2 2 3 2 2 2 2 3 3 2 2 2 2 2 2 4 3 8 5 3 9 2 5 5 2 6 4 2 4 3 4 6 6 3…" at bounding box center [431, 215] width 862 height 430
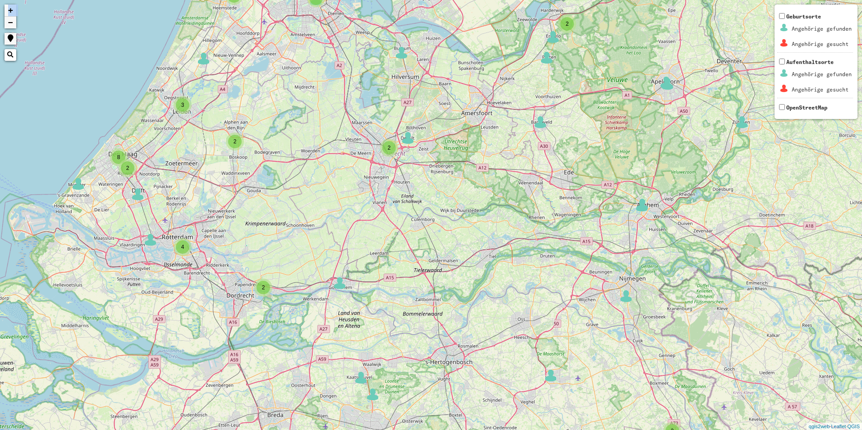
drag, startPoint x: 387, startPoint y: 268, endPoint x: 56, endPoint y: 153, distance: 349.5
click at [56, 153] on div "2 4 2 4 2 2 2 2 2 2 2 2 2 2 2 4 3 8 5 3 9 2 5 5 2 2 4 3 4 6 6 3 8 4 3 5 9 + − N…" at bounding box center [431, 215] width 862 height 430
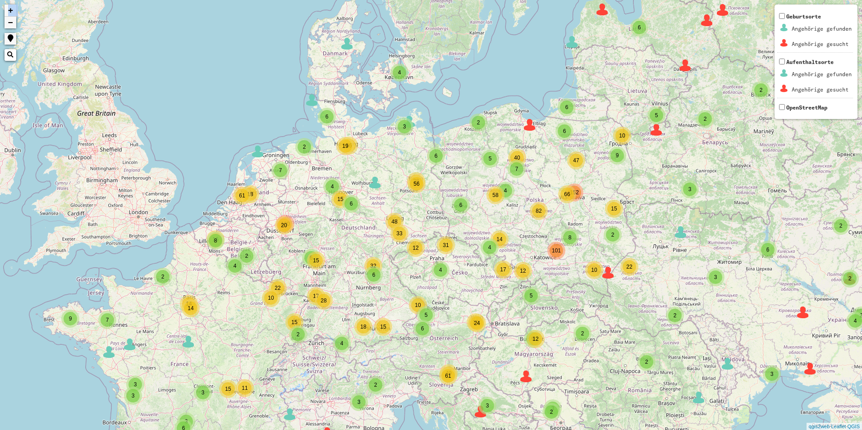
click at [237, 246] on div "2 2 3 2 3 5 2 2 7 6 8 4 9 66 4 6 4 6 38 33 4 19 2 4 5 17 15 2 19 12 9 49 18 6 6…" at bounding box center [431, 215] width 862 height 430
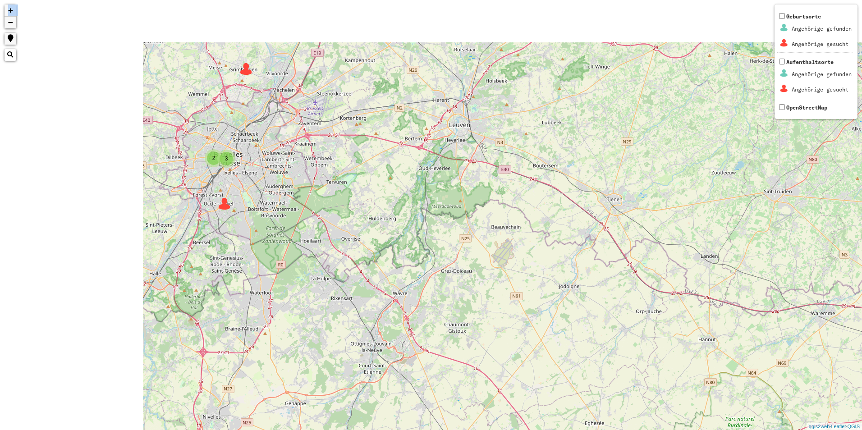
drag, startPoint x: 203, startPoint y: 204, endPoint x: 438, endPoint y: 373, distance: 289.6
click at [426, 368] on div "2 2 2 2 2 2 3 3 5 4 + − Nothing found. Geburtsorte Angehörige gefunden Angehöri…" at bounding box center [431, 215] width 862 height 430
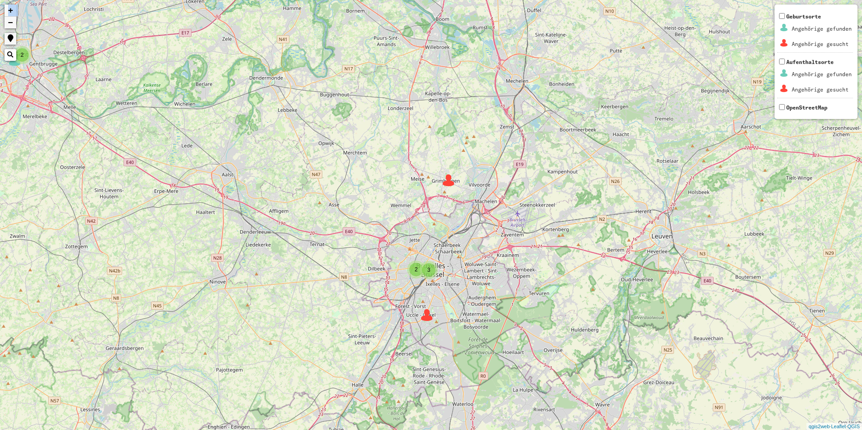
drag, startPoint x: 435, startPoint y: 313, endPoint x: 338, endPoint y: 283, distance: 101.6
click at [338, 283] on div "2 2 2 2 3 3 + − Nothing found. Geburtsorte Angehörige gefunden Angehörige gesuc…" at bounding box center [431, 215] width 862 height 430
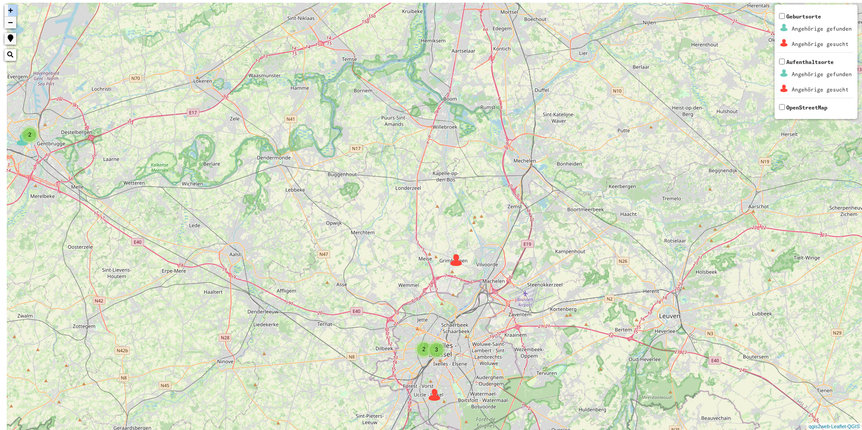
drag, startPoint x: 264, startPoint y: 200, endPoint x: 333, endPoint y: 348, distance: 162.6
click at [331, 346] on div "2 2 2 2 3 3 + − Nothing found. Geburtsorte Angehörige gefunden Angehörige gesuc…" at bounding box center [431, 215] width 862 height 430
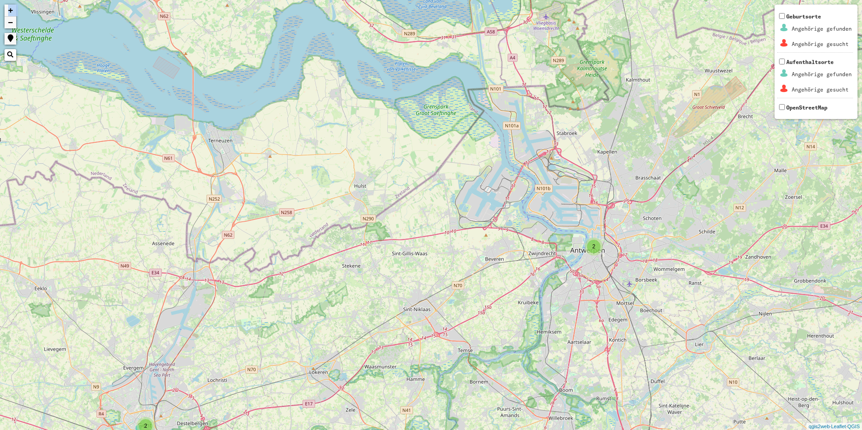
drag, startPoint x: 280, startPoint y: 130, endPoint x: 355, endPoint y: 335, distance: 217.8
click at [355, 335] on div "2 2 2 2 3 3 + − Nothing found. Geburtsorte Angehörige gefunden Angehörige gesuc…" at bounding box center [431, 215] width 862 height 430
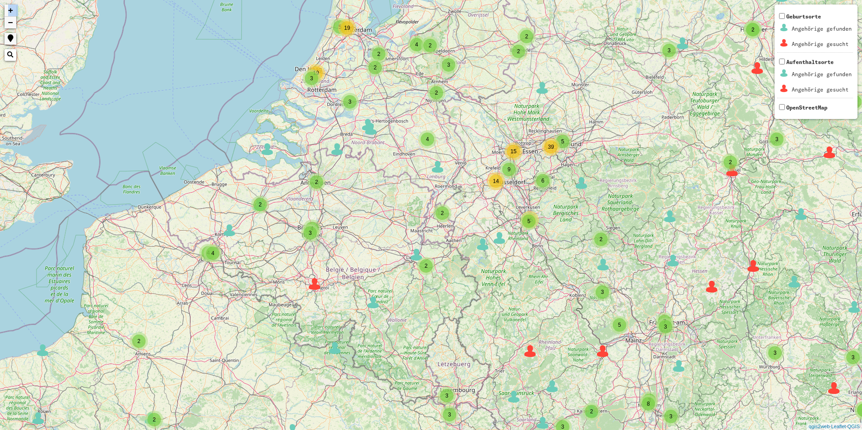
drag, startPoint x: 265, startPoint y: 276, endPoint x: 221, endPoint y: 233, distance: 61.2
click at [221, 233] on div "3 2 2 2 3 10 53 2 3 3 35 6 5 2 4 2 5 4 2 17 2 2 2 3 3 2 3 2 8 2 2 4 13 6 8 3 6 …" at bounding box center [431, 215] width 862 height 430
click at [256, 209] on div "2" at bounding box center [260, 205] width 14 height 14
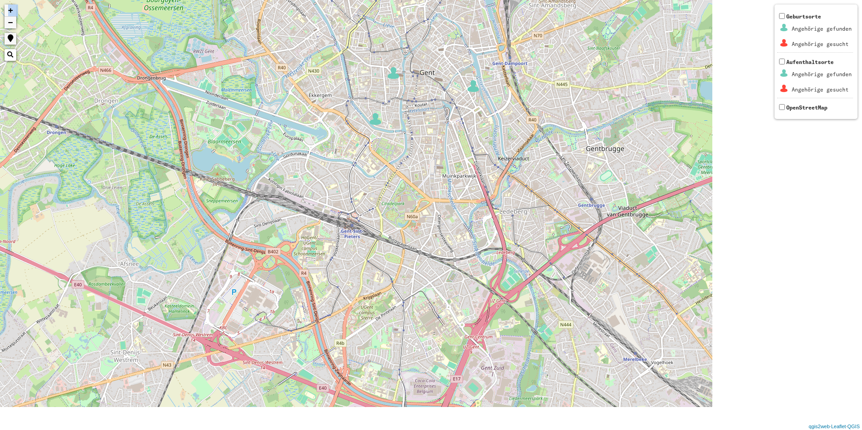
drag, startPoint x: 656, startPoint y: 425, endPoint x: 424, endPoint y: 304, distance: 262.1
click at [424, 304] on div "+ − Nothing found. Geburtsorte Angehörige gefunden Angehörige gesucht Aufenthal…" at bounding box center [431, 215] width 862 height 430
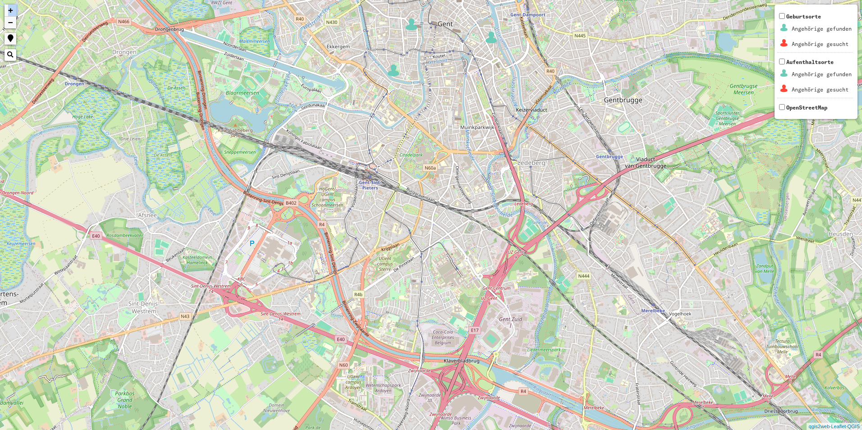
drag, startPoint x: 494, startPoint y: 387, endPoint x: 514, endPoint y: 337, distance: 54.4
click at [514, 337] on div "+ − Nothing found. Geburtsorte Angehörige gefunden Angehörige gesucht Aufenthal…" at bounding box center [431, 215] width 862 height 430
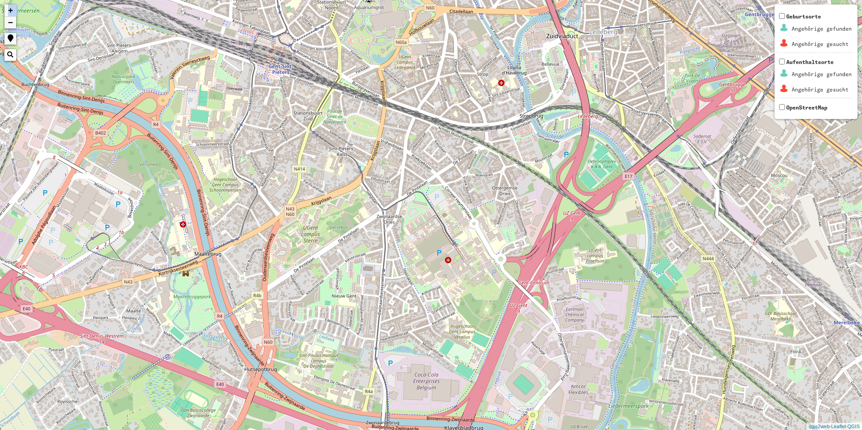
click at [230, 396] on div "+ − Nothing found. Geburtsorte Angehörige gefunden Angehörige gesucht Aufenthal…" at bounding box center [431, 215] width 862 height 430
click at [299, 307] on div "+ − Nothing found. Geburtsorte Angehörige gefunden Angehörige gesucht Aufenthal…" at bounding box center [431, 215] width 862 height 430
drag, startPoint x: 299, startPoint y: 307, endPoint x: 290, endPoint y: 296, distance: 14.7
click at [291, 298] on div "+ − Nothing found. Geburtsorte Angehörige gefunden Angehörige gesucht Aufenthal…" at bounding box center [431, 215] width 862 height 430
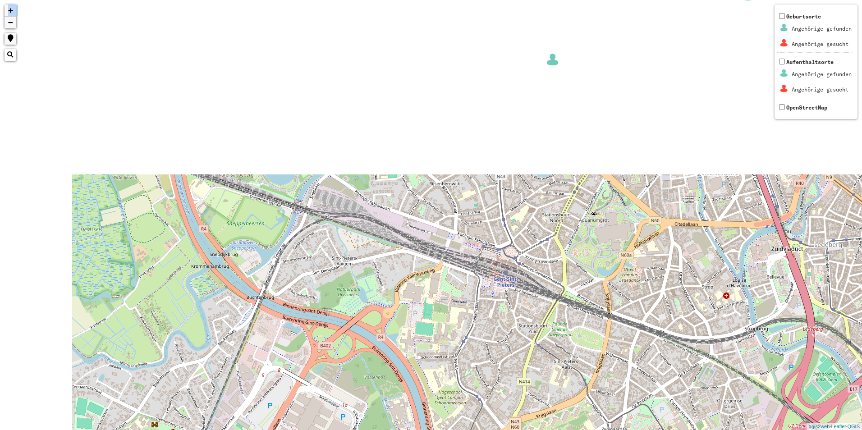
drag, startPoint x: 305, startPoint y: 192, endPoint x: 505, endPoint y: 453, distance: 329.1
click at [505, 430] on html "+ − Nothing found. Geburtsorte Angehörige gefunden Angehörige gesucht Aufenthal…" at bounding box center [431, 215] width 862 height 430
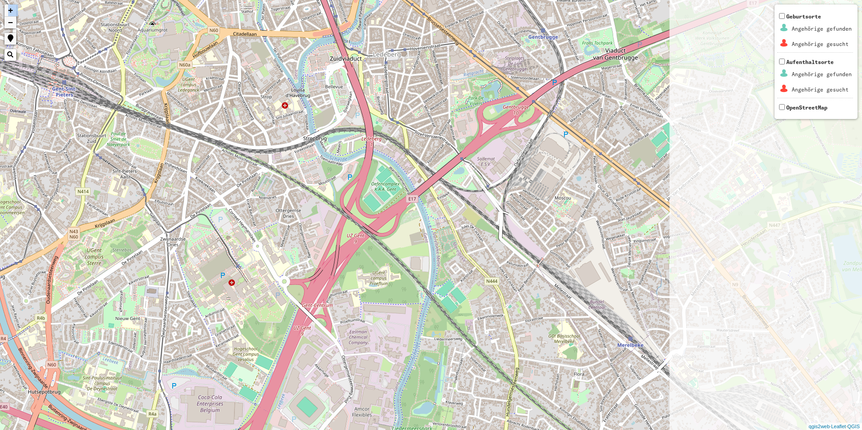
drag, startPoint x: 541, startPoint y: 261, endPoint x: 95, endPoint y: 77, distance: 482.4
click at [96, 65] on div "+ − Nothing found. Geburtsorte Angehörige gefunden Angehörige gesucht Aufenthal…" at bounding box center [431, 215] width 862 height 430
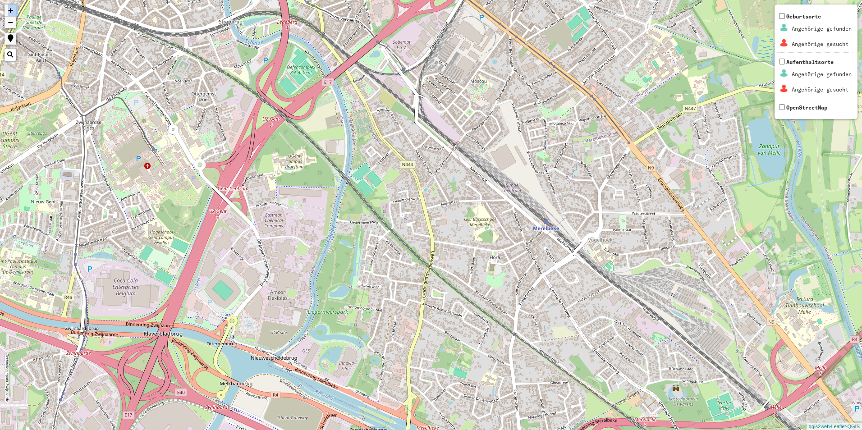
drag, startPoint x: 332, startPoint y: 419, endPoint x: 243, endPoint y: 307, distance: 142.8
click at [243, 307] on div "+ − Nothing found. Geburtsorte Angehörige gefunden Angehörige gesucht Aufenthal…" at bounding box center [431, 215] width 862 height 430
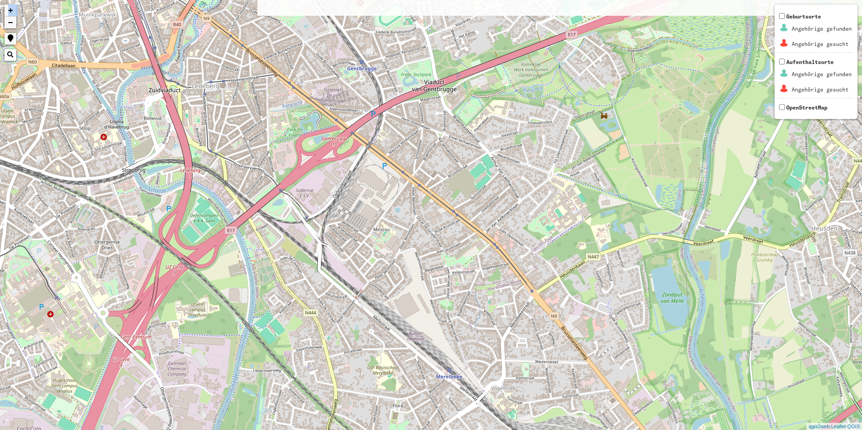
drag, startPoint x: 482, startPoint y: 227, endPoint x: 382, endPoint y: 390, distance: 190.8
click at [382, 390] on div "+ − Nothing found. Geburtsorte Angehörige gefunden Angehörige gesucht Aufenthal…" at bounding box center [431, 215] width 862 height 430
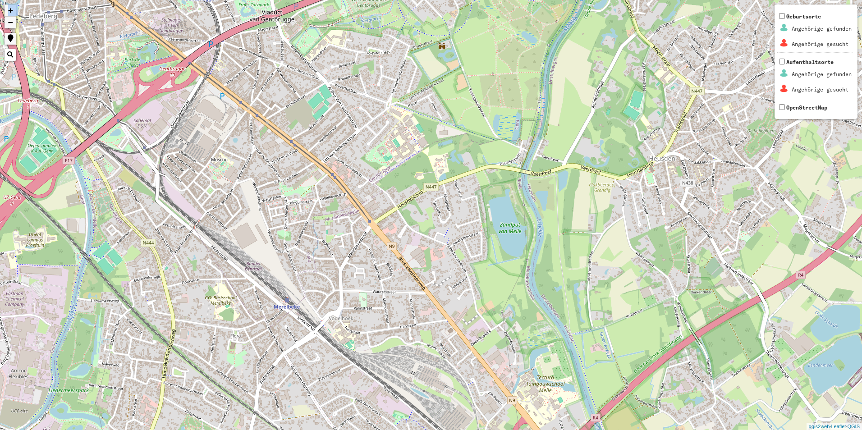
drag, startPoint x: 385, startPoint y: 219, endPoint x: 230, endPoint y: 133, distance: 177.2
click at [230, 133] on div "+ − Nothing found. Geburtsorte Angehörige gefunden Angehörige gesucht Aufenthal…" at bounding box center [431, 215] width 862 height 430
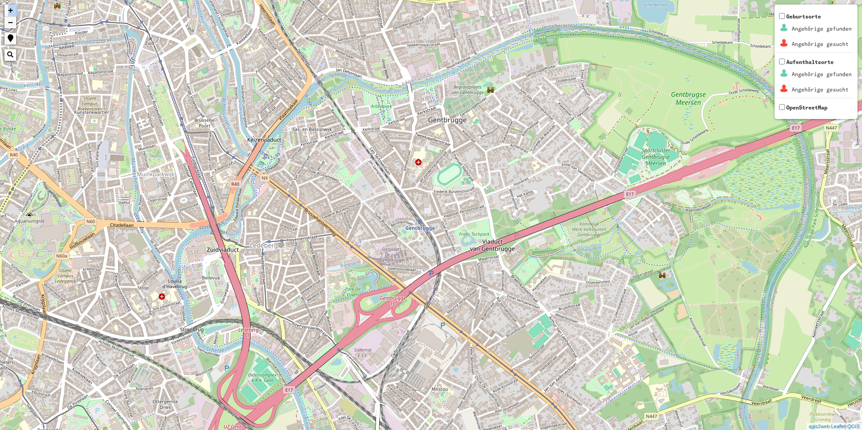
drag, startPoint x: 322, startPoint y: 218, endPoint x: 542, endPoint y: 453, distance: 322.0
click at [542, 430] on html "+ − Nothing found. Geburtsorte Angehörige gefunden Angehörige gesucht Aufenthal…" at bounding box center [431, 215] width 862 height 430
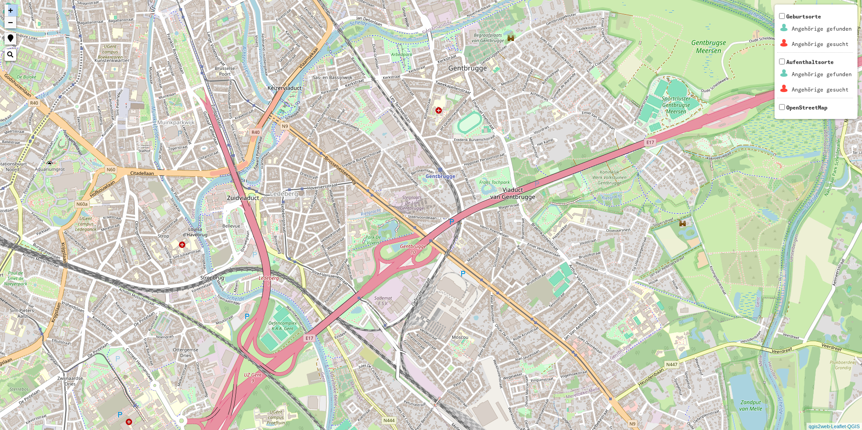
drag, startPoint x: 448, startPoint y: 162, endPoint x: 470, endPoint y: 117, distance: 50.4
click at [470, 117] on div "+ − Nothing found. Geburtsorte Angehörige gefunden Angehörige gesucht Aufenthal…" at bounding box center [431, 215] width 862 height 430
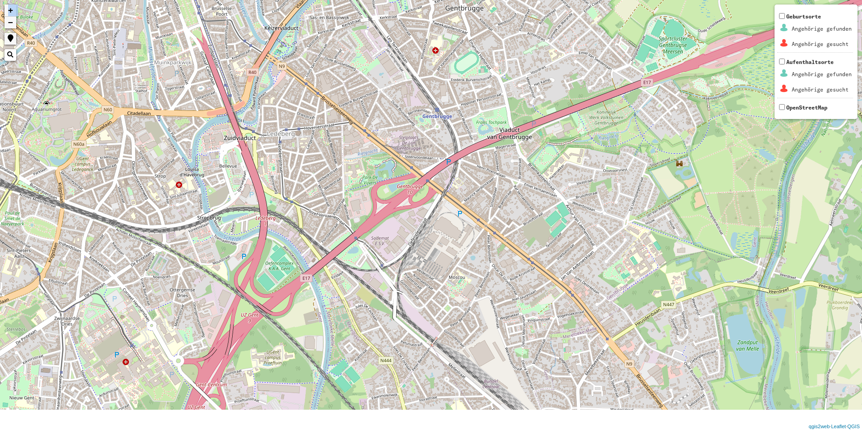
drag, startPoint x: 341, startPoint y: 290, endPoint x: 341, endPoint y: 187, distance: 103.7
click at [341, 188] on div "+ − Nothing found. Geburtsorte Angehörige gefunden Angehörige gesucht Aufenthal…" at bounding box center [431, 215] width 862 height 430
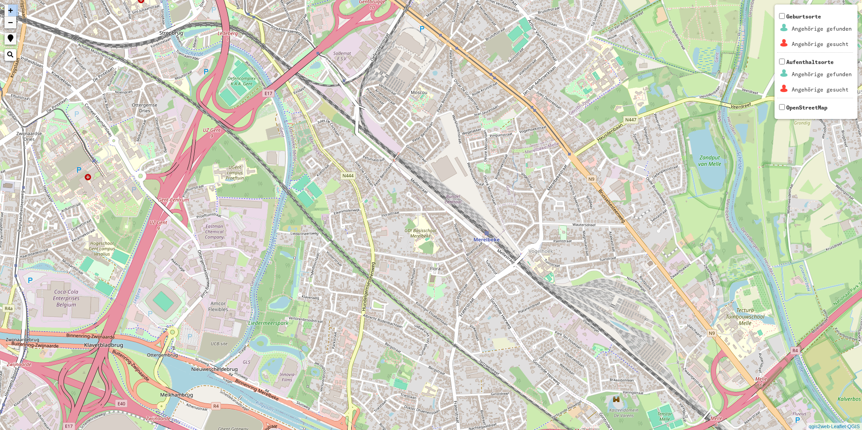
drag, startPoint x: 591, startPoint y: 332, endPoint x: 551, endPoint y: 187, distance: 150.7
click at [551, 187] on div "+ − Nothing found. Geburtsorte Angehörige gefunden Angehörige gesucht Aufenthal…" at bounding box center [431, 215] width 862 height 430
click at [494, 308] on div "+ − Nothing found. Geburtsorte Angehörige gefunden Angehörige gesucht Aufenthal…" at bounding box center [431, 215] width 862 height 430
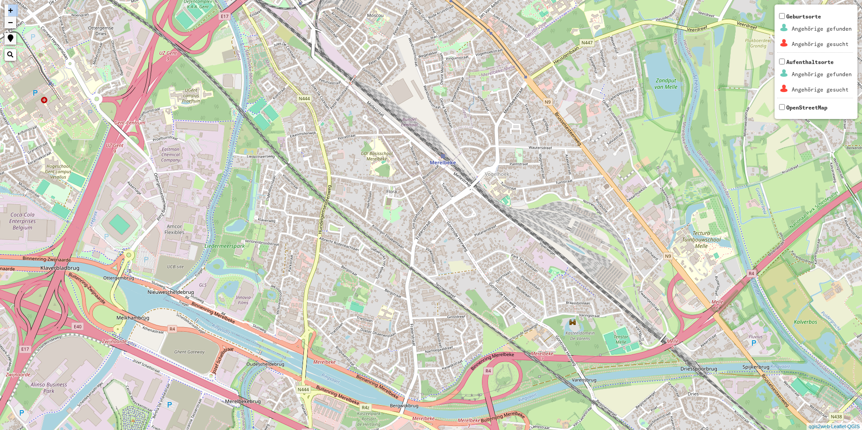
click at [385, 315] on div "+ − Nothing found. Geburtsorte Angehörige gefunden Angehörige gesucht Aufenthal…" at bounding box center [431, 215] width 862 height 430
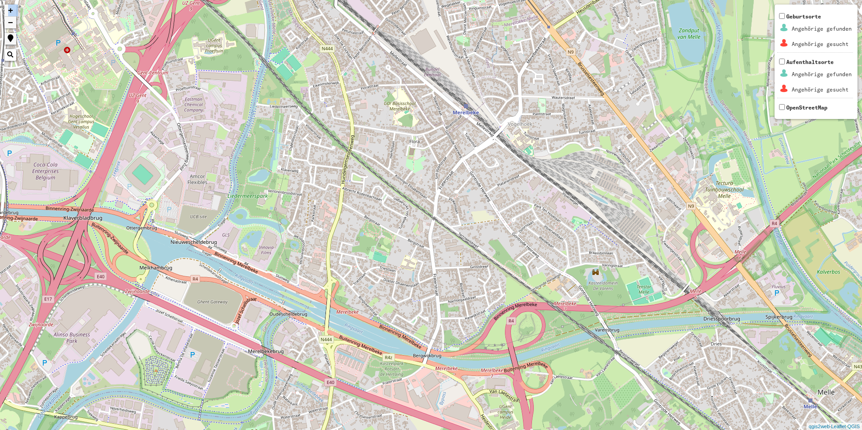
drag, startPoint x: 385, startPoint y: 315, endPoint x: 443, endPoint y: 226, distance: 105.6
click at [443, 226] on div "+ − Nothing found. Geburtsorte Angehörige gefunden Angehörige gesucht Aufenthal…" at bounding box center [431, 215] width 862 height 430
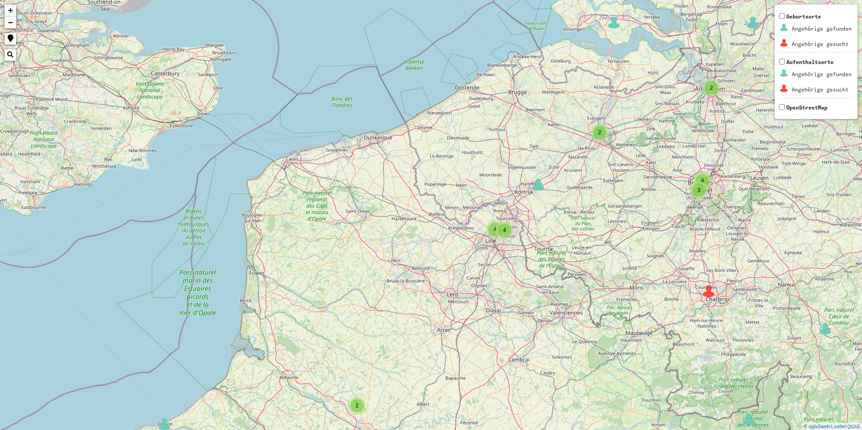
drag, startPoint x: 461, startPoint y: 199, endPoint x: 447, endPoint y: 227, distance: 31.3
click at [447, 226] on div "2 3 3 2 3 2 4 3 2 3 3 4 4 4 3 2 2 2 3 4 8 2 2 2 2 4 4 2 6 2 2 3 3 6 2 2 6 3 8 2…" at bounding box center [431, 215] width 862 height 430
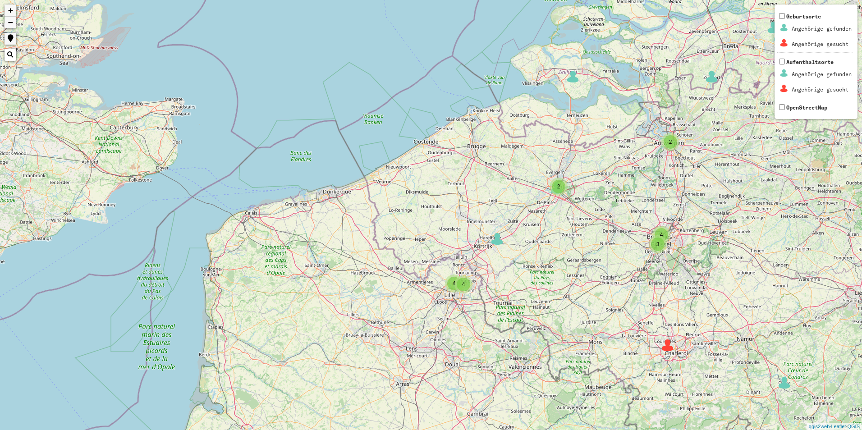
drag, startPoint x: 525, startPoint y: 181, endPoint x: 452, endPoint y: 266, distance: 112.3
click at [452, 266] on div "2 3 3 2 3 2 4 3 2 3 3 4 4 4 3 2 2 2 3 4 8 2 2 2 2 4 4 2 6 3 3 6 2 2 6 3 8 2 2 3…" at bounding box center [431, 215] width 862 height 430
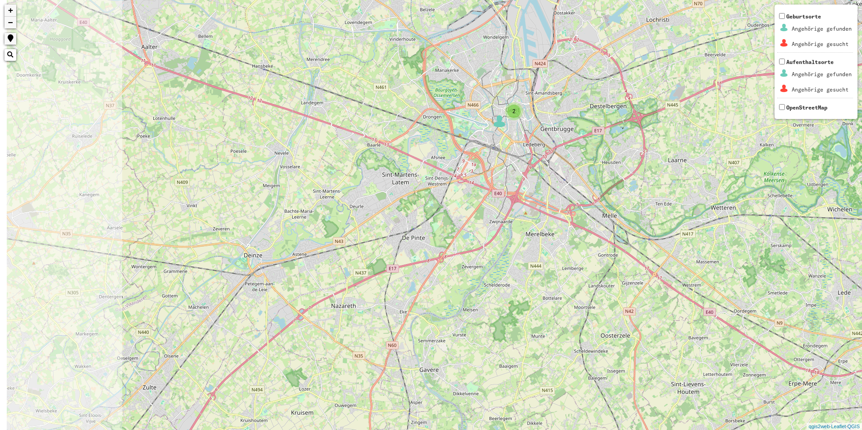
drag, startPoint x: 406, startPoint y: 292, endPoint x: 600, endPoint y: 393, distance: 218.5
click at [599, 392] on div "2 2 2 3 3 + − Nothing found. Geburtsorte Angehörige gefunden Angehörige gesucht…" at bounding box center [431, 215] width 862 height 430
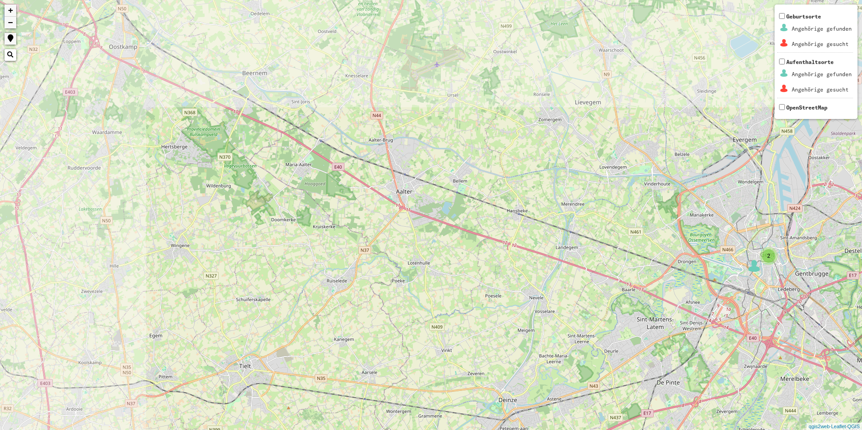
drag, startPoint x: 254, startPoint y: 187, endPoint x: 482, endPoint y: 301, distance: 254.7
click at [482, 301] on div "2 2 2 3 + − Nothing found. Geburtsorte Angehörige gefunden Angehörige gesucht A…" at bounding box center [431, 215] width 862 height 430
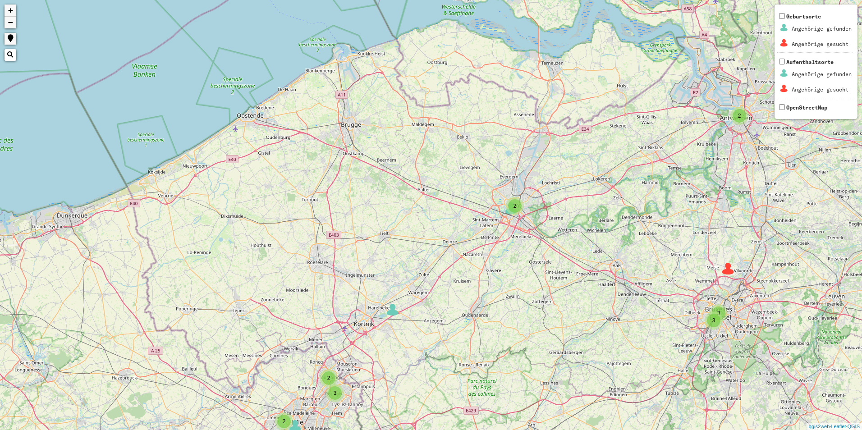
drag, startPoint x: 490, startPoint y: 347, endPoint x: 460, endPoint y: 249, distance: 103.0
click at [460, 249] on div "2 4 2 4 2 2 2 3 2 2 2 2 2 3 3 2 2 2 2 2 4 3 8 5 3 9 2 5 5 2 6 4 2 4 3 4 6 3 4 3…" at bounding box center [431, 215] width 862 height 430
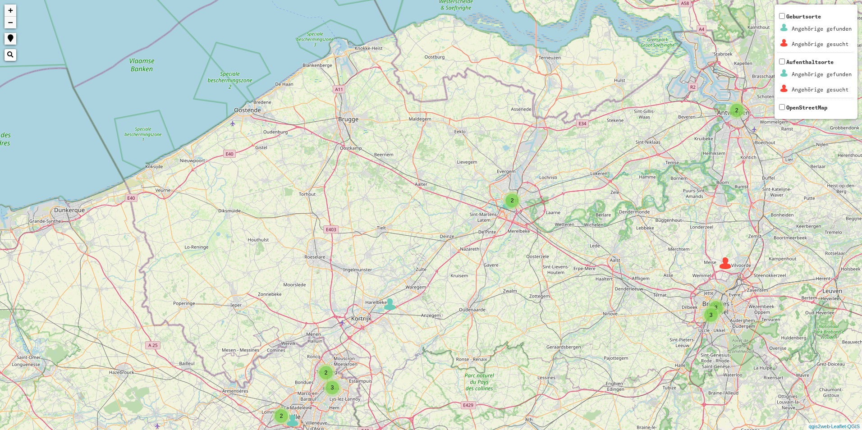
drag, startPoint x: 487, startPoint y: 280, endPoint x: -2, endPoint y: -33, distance: 580.5
click at [0, 0] on html "2 2 4 2 2 2 3 2 2 2 2 2 3 3 2 2 2 2 4 3 8 2 5 5 2 6 4 2 4 3 4 6 3 4 3 5 9 + − N…" at bounding box center [431, 215] width 862 height 430
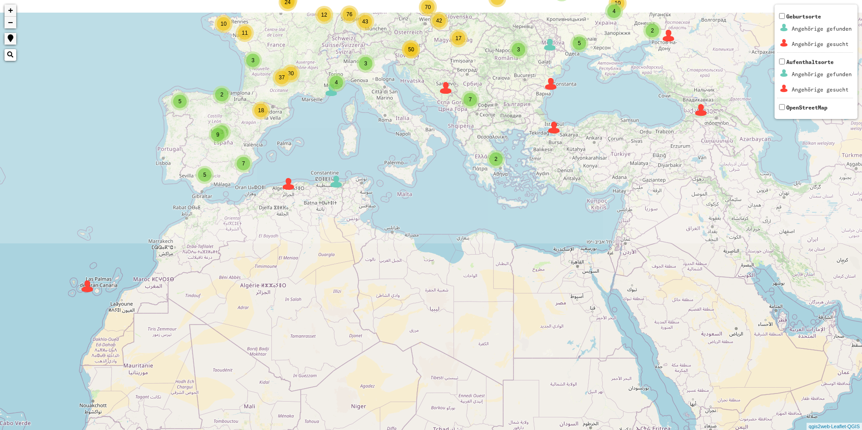
drag, startPoint x: 323, startPoint y: 175, endPoint x: 319, endPoint y: 453, distance: 278.3
click at [319, 430] on html "4 3 3 2 3 8 3 8 93 4 87 25 43 42 50 50 12 11 24 37 2 2 2 2 4 5 12 10 5 5 2 2 2 …" at bounding box center [431, 215] width 862 height 430
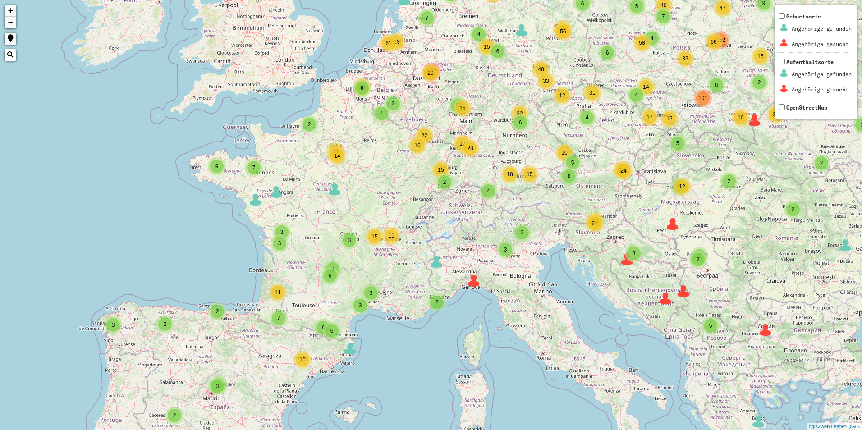
drag, startPoint x: 231, startPoint y: 63, endPoint x: 355, endPoint y: 453, distance: 409.7
click at [355, 430] on html "2 2 3 2 2 7 6 8 4 9 66 4 6 4 6 38 33 4 19 2 4 5 17 15 2 19 12 9 49 18 6 6 20 2 …" at bounding box center [431, 215] width 862 height 430
